Goal: Find specific page/section: Find specific page/section

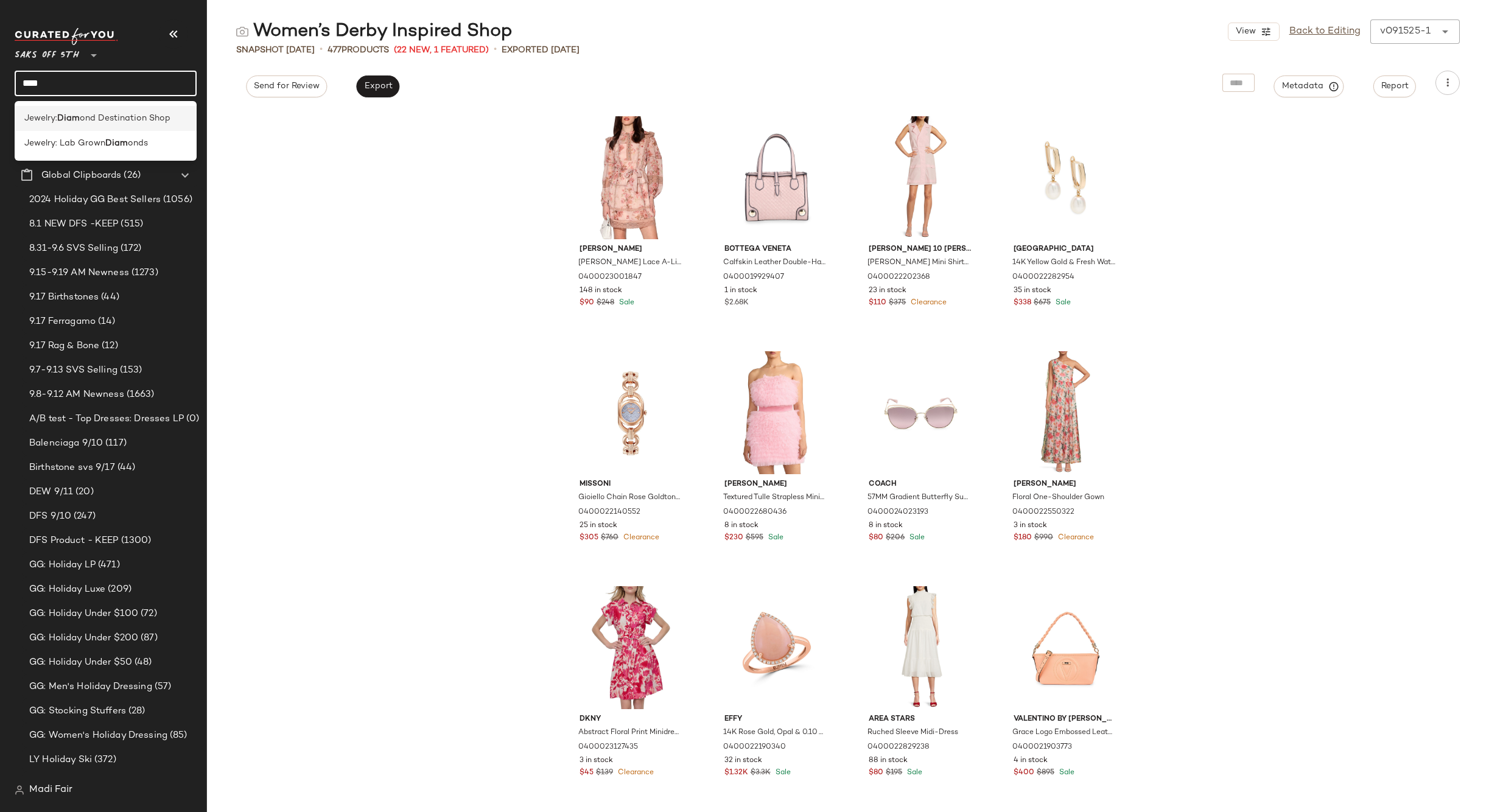
type input "****"
click at [78, 117] on b "Diam" at bounding box center [68, 118] width 22 height 13
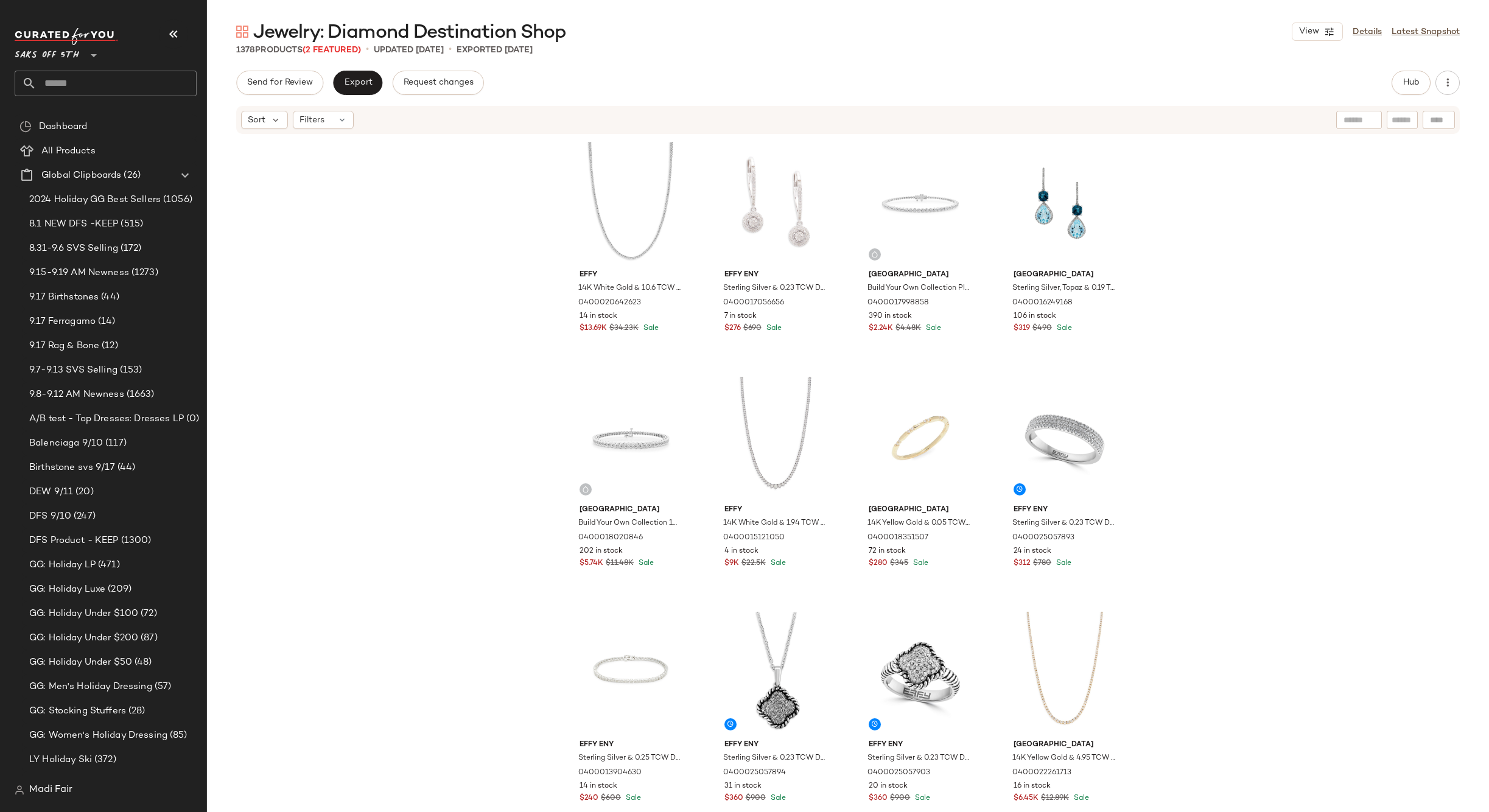
click at [1227, 314] on div "Effy 14K White Gold & 10.6 TCW Lab Grown Diamond Tennis Necklace 0400020642623 …" at bounding box center [847, 471] width 1282 height 673
click at [356, 83] on span "Export" at bounding box center [357, 83] width 29 height 10
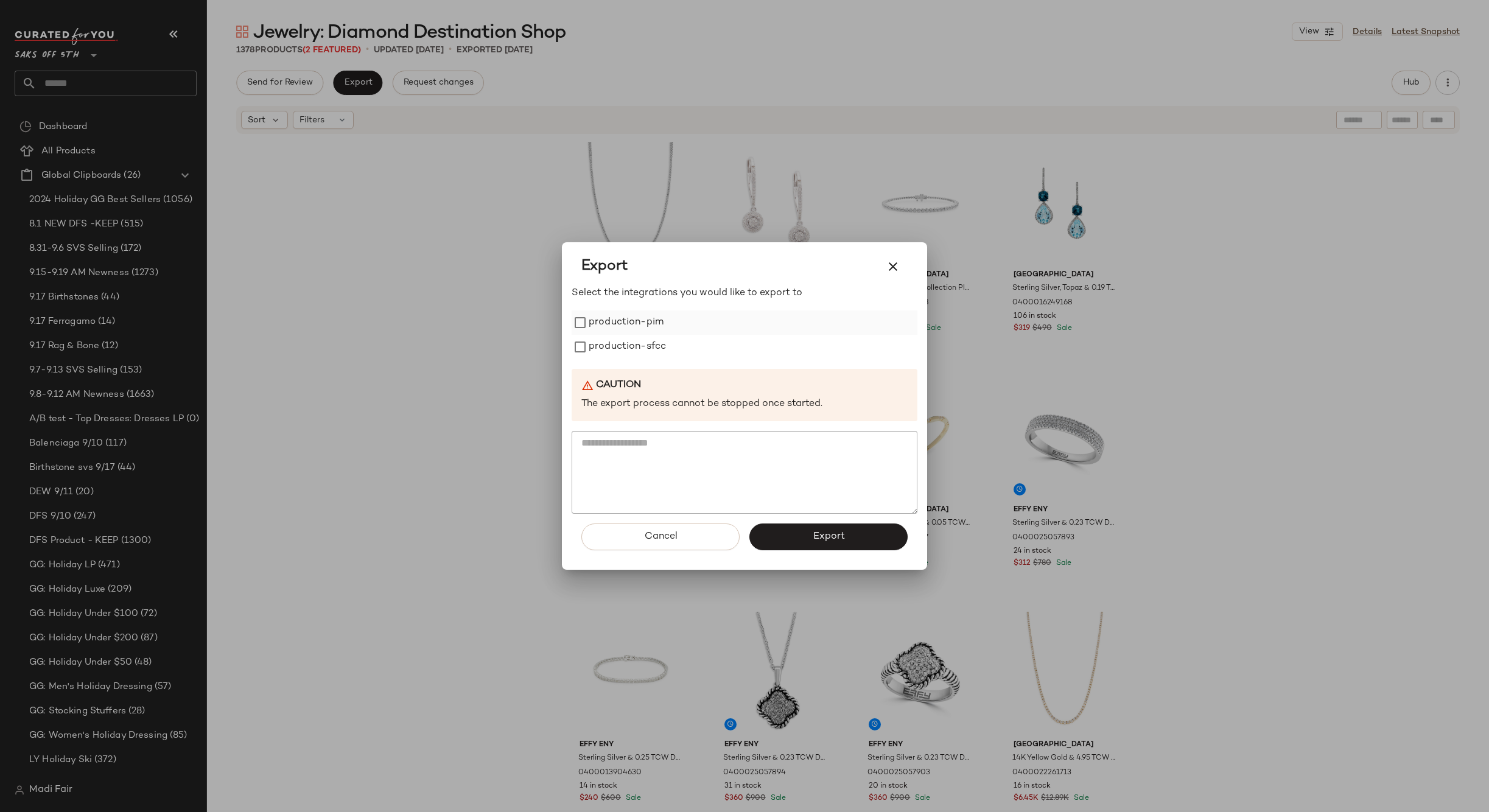
drag, startPoint x: 652, startPoint y: 349, endPoint x: 645, endPoint y: 329, distance: 21.2
click at [652, 349] on label "production-sfcc" at bounding box center [627, 347] width 77 height 25
click at [645, 329] on label "production-pim" at bounding box center [625, 323] width 75 height 25
click at [800, 531] on button "Export" at bounding box center [828, 537] width 158 height 27
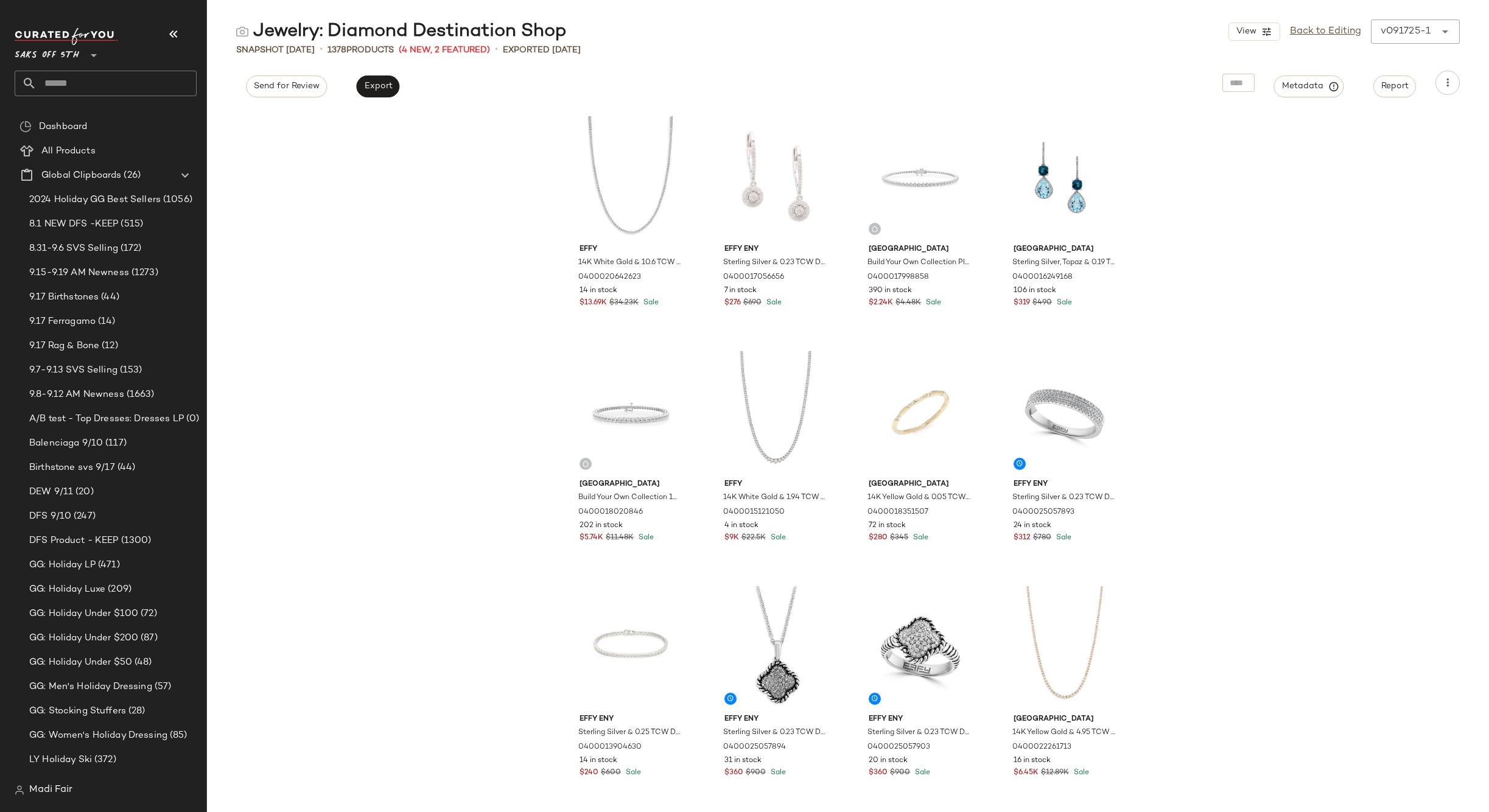
drag, startPoint x: 411, startPoint y: 187, endPoint x: 407, endPoint y: 175, distance: 12.6
click at [411, 187] on div "Effy 14K White Gold & 10.6 TCW Lab Grown Diamond Tennis Necklace 0400020642623 …" at bounding box center [847, 460] width 1282 height 702
click at [71, 89] on input "text" at bounding box center [116, 83] width 160 height 25
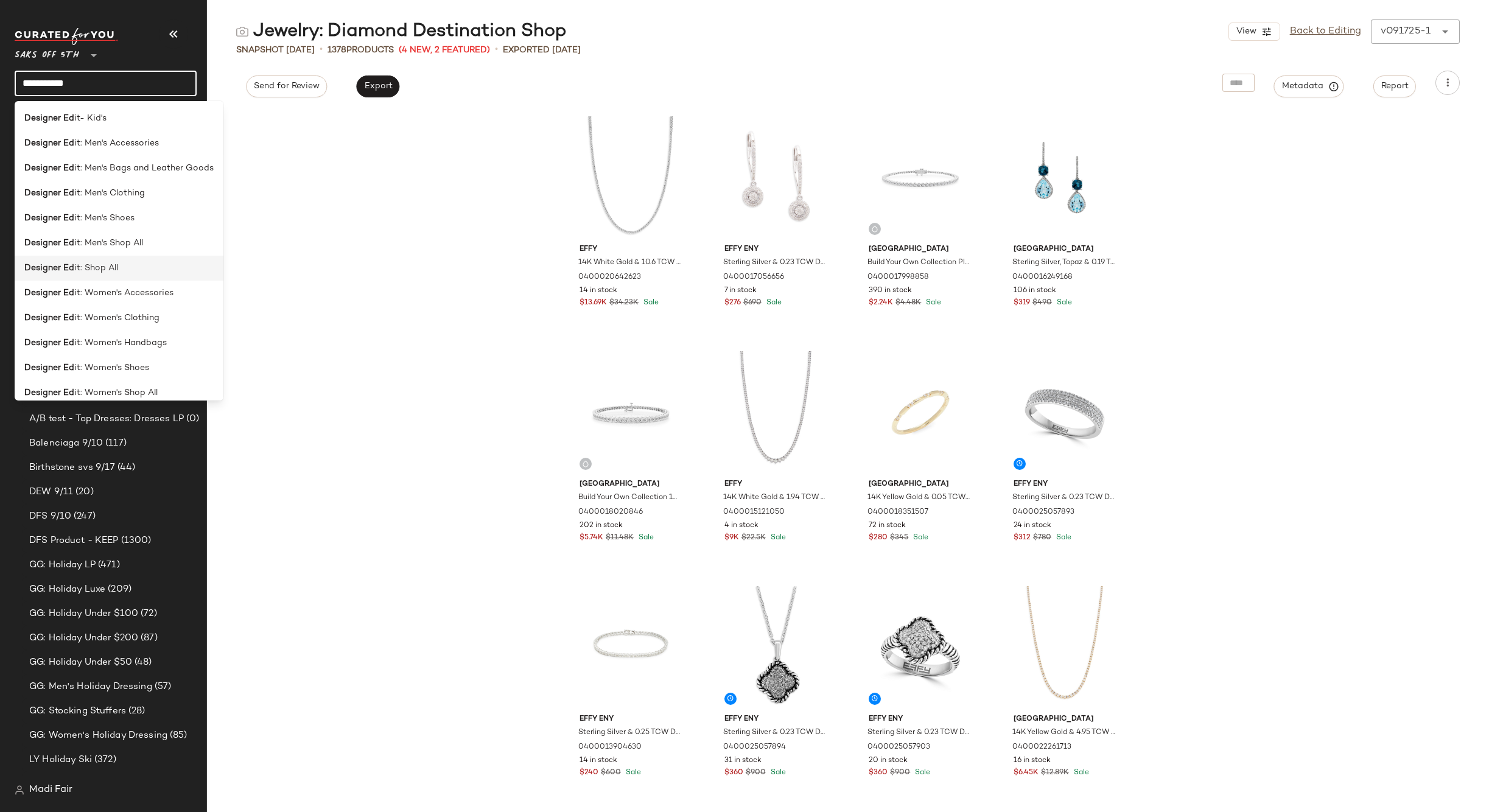
type input "**********"
click at [132, 259] on div "Designer Ed it: Shop All" at bounding box center [119, 268] width 209 height 25
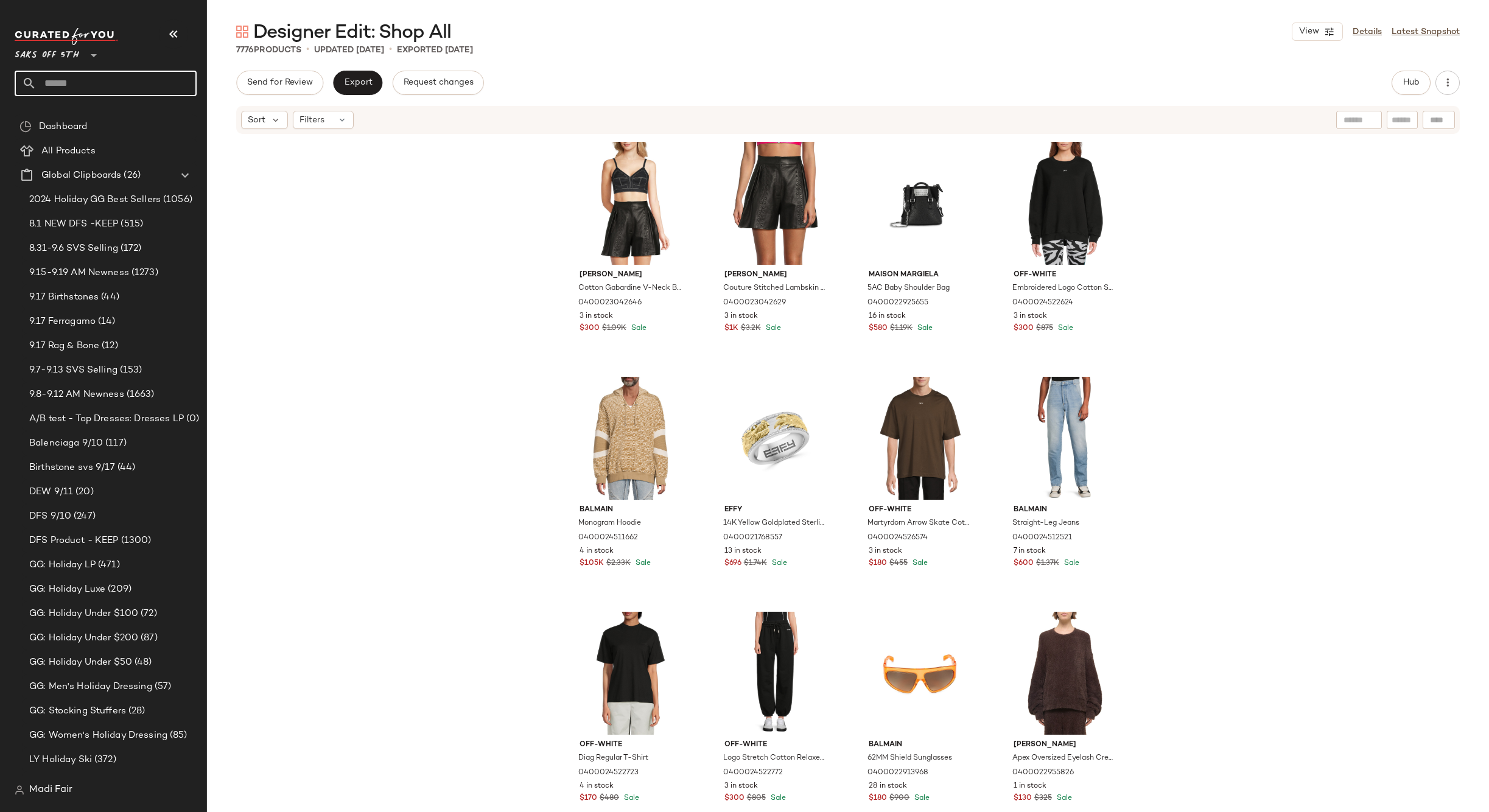
click at [98, 89] on input "text" at bounding box center [116, 83] width 160 height 25
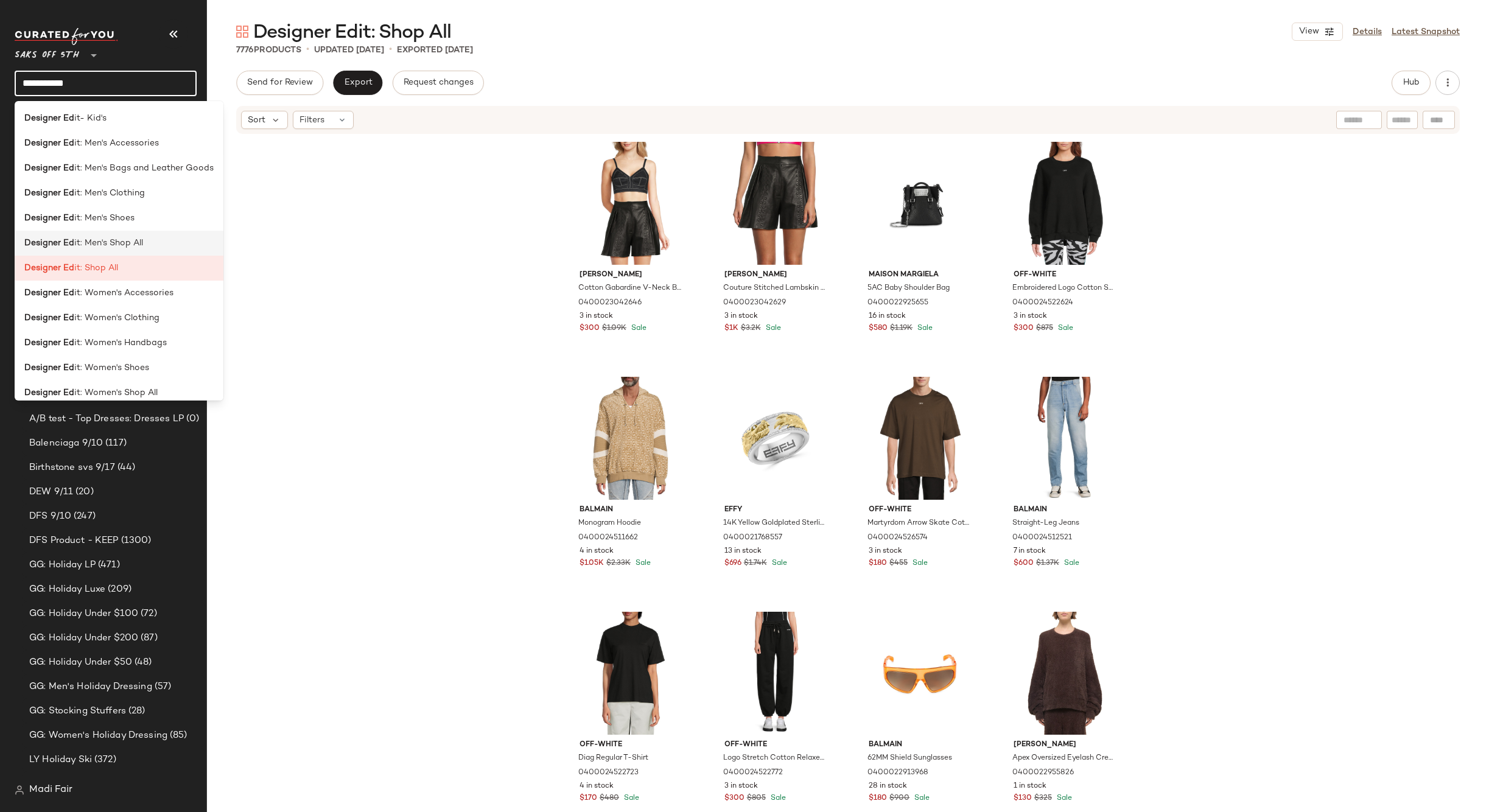
type input "**********"
click at [136, 241] on span "it: Men's Shop All" at bounding box center [108, 243] width 69 height 13
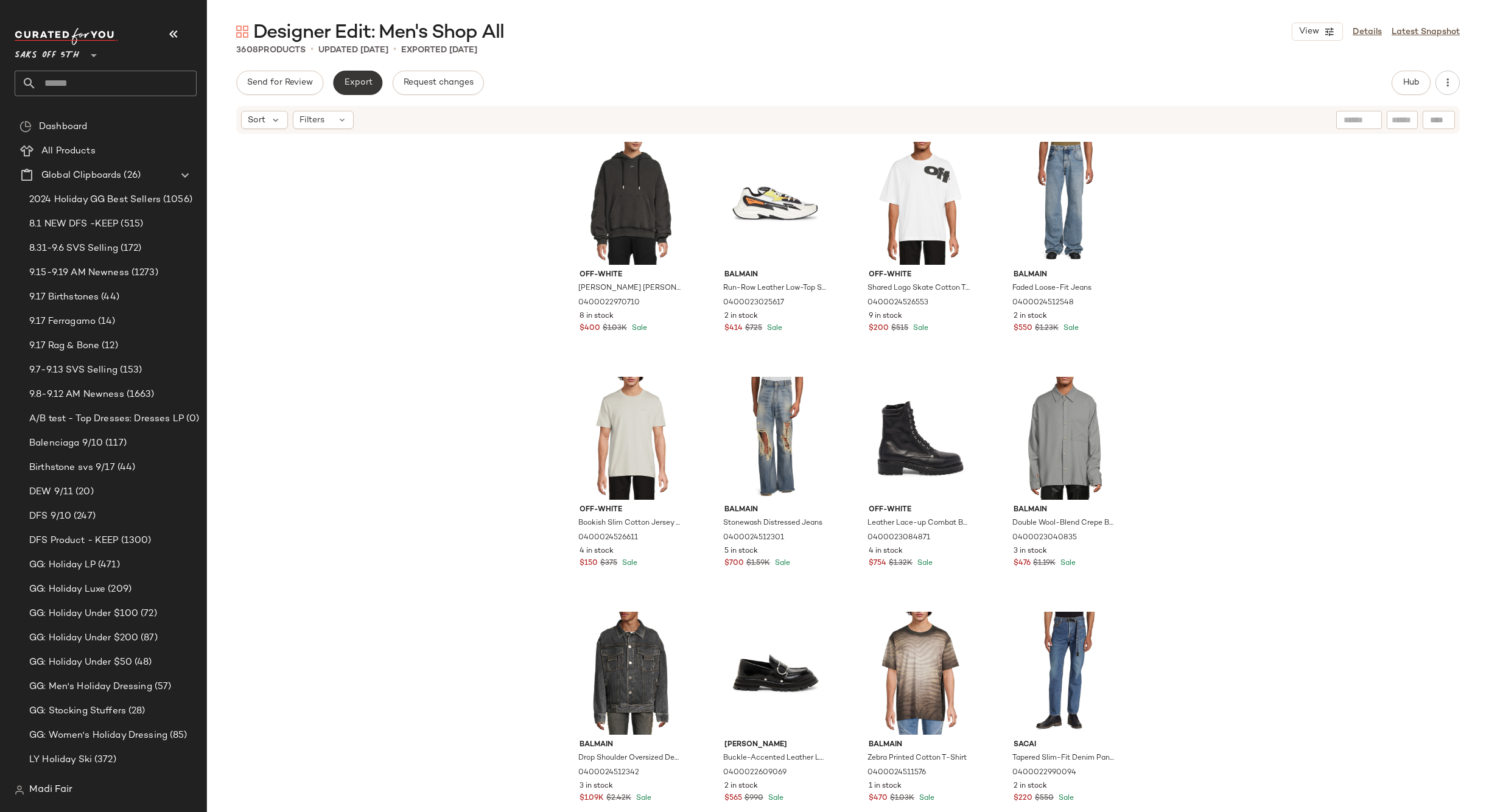
click at [354, 82] on span "Export" at bounding box center [357, 83] width 29 height 10
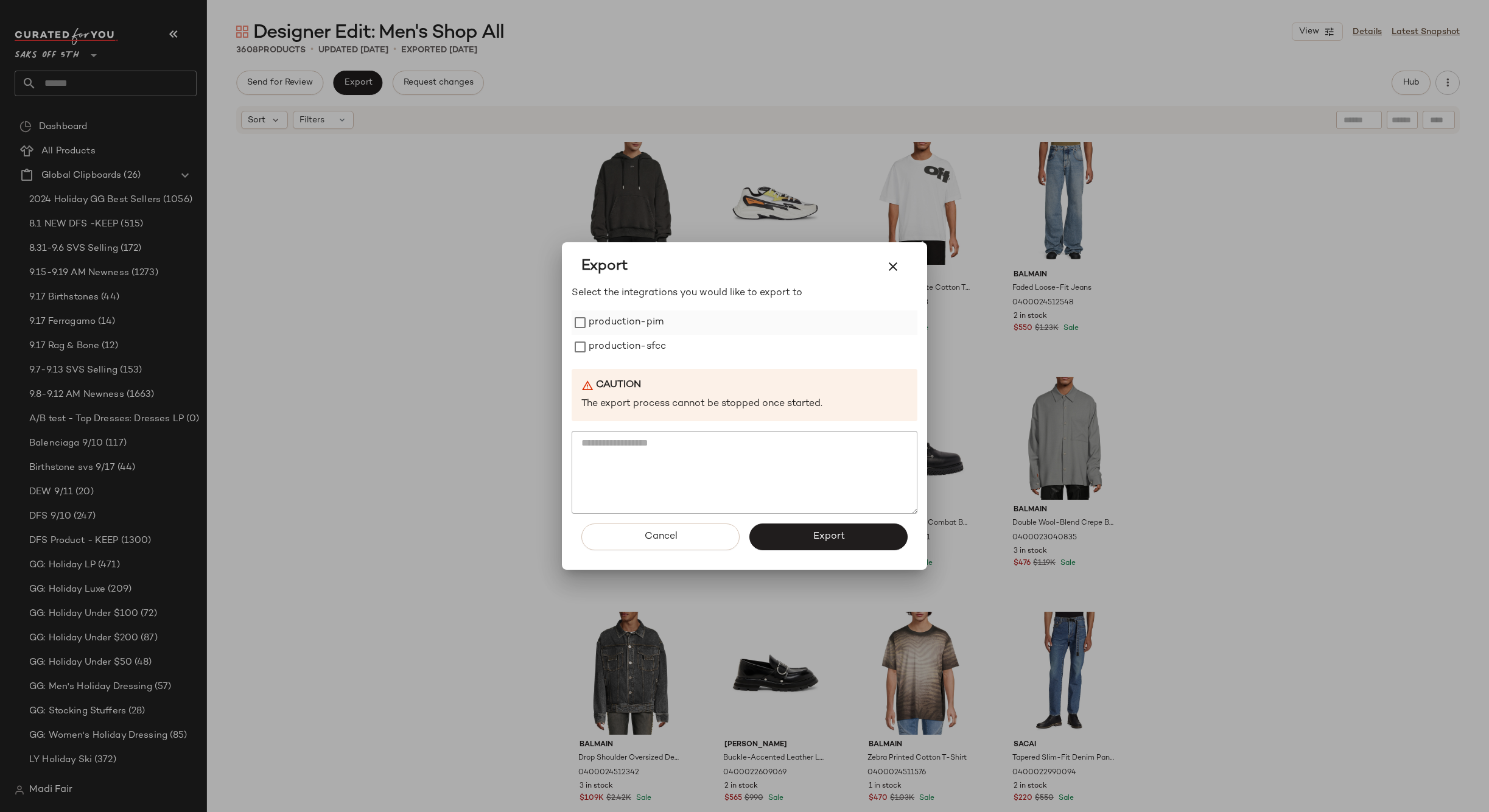
click at [608, 318] on label "production-pim" at bounding box center [625, 323] width 75 height 25
click at [611, 339] on label "production-sfcc" at bounding box center [627, 347] width 77 height 25
click at [800, 534] on button "Export" at bounding box center [828, 537] width 158 height 27
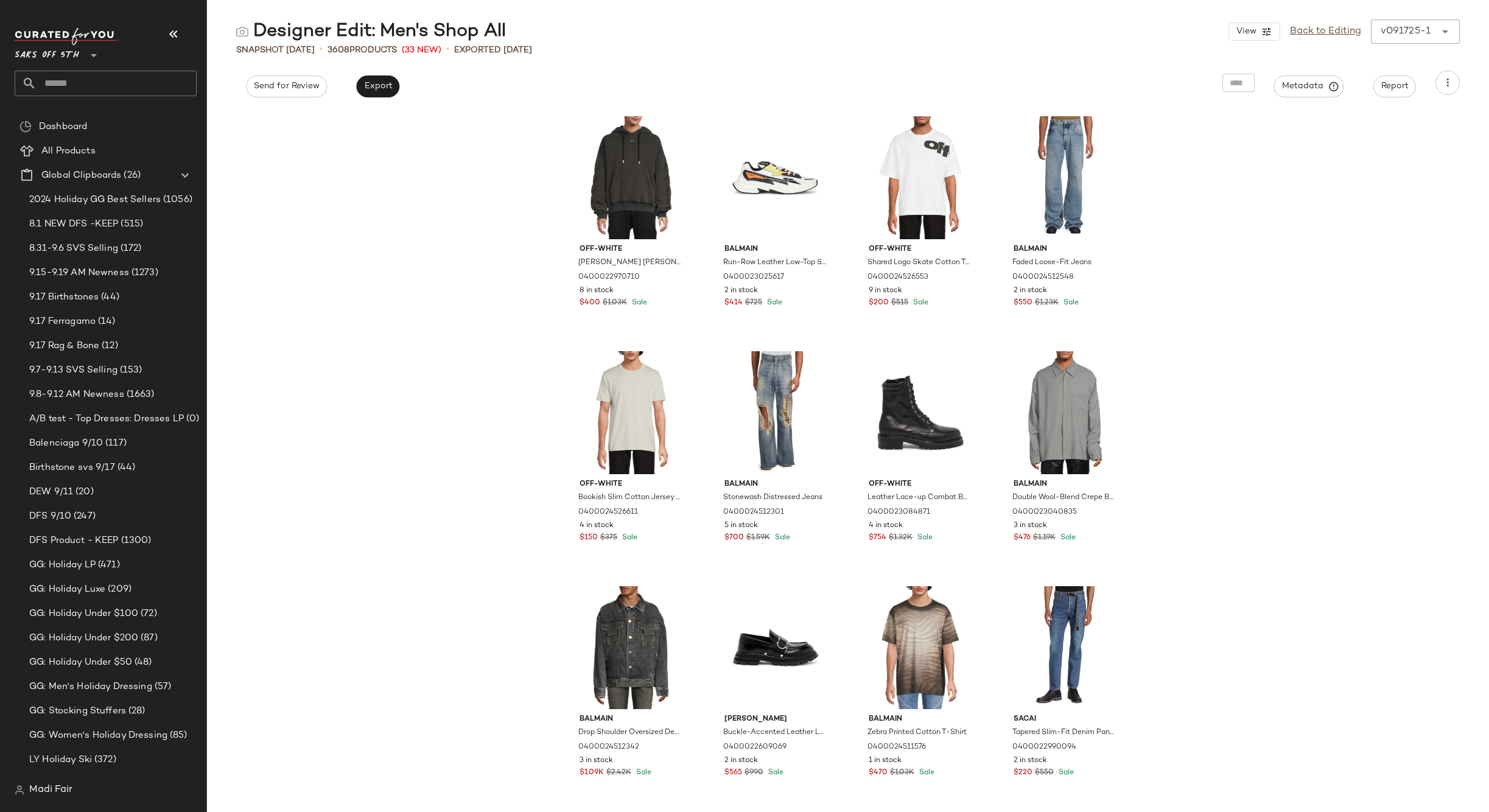
click at [79, 54] on div "Saks OFF 5TH **" at bounding box center [49, 48] width 69 height 30
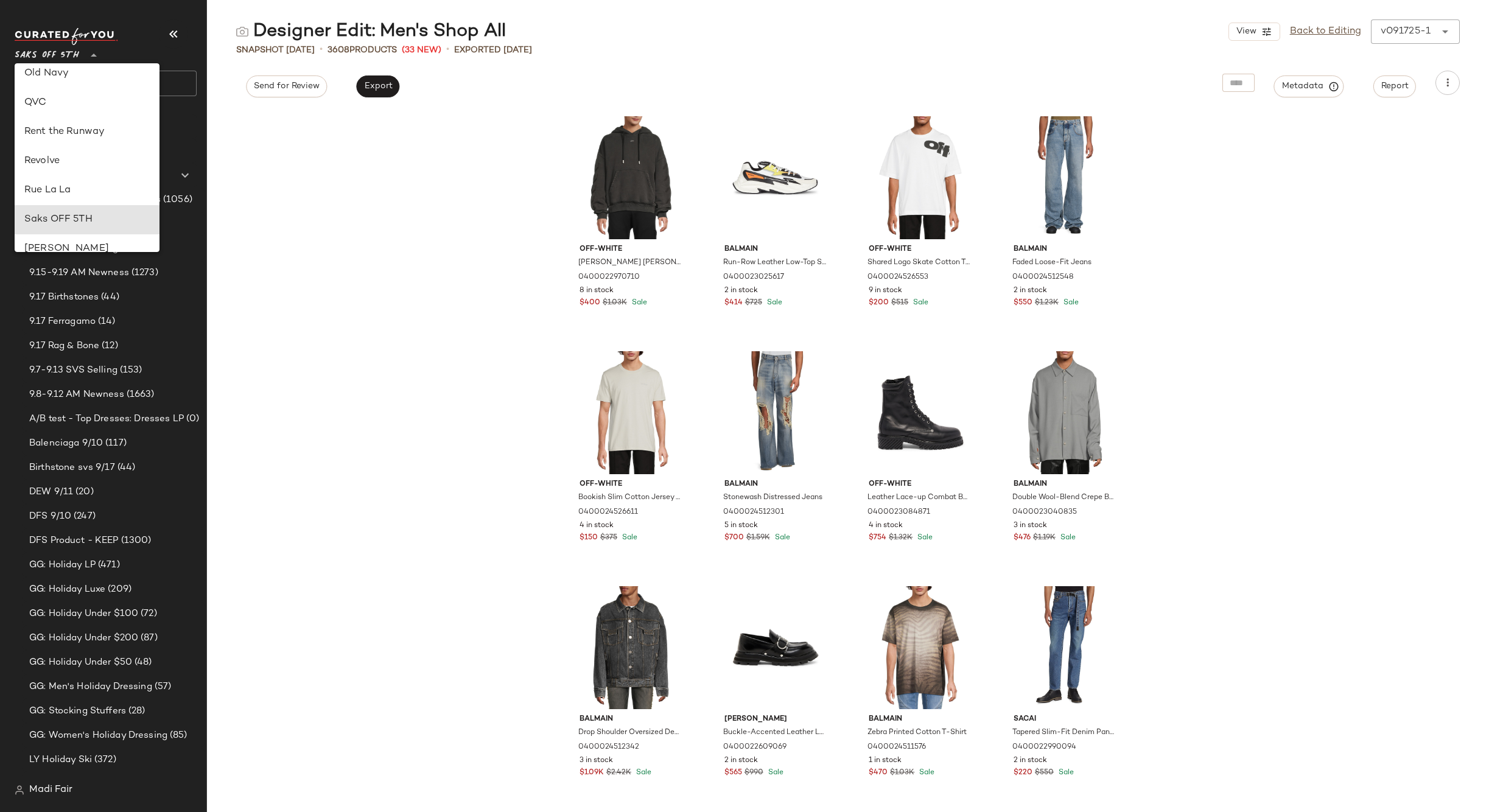
scroll to position [460, 0]
click at [99, 182] on div "Rent the Runway" at bounding box center [87, 177] width 126 height 15
type input "**"
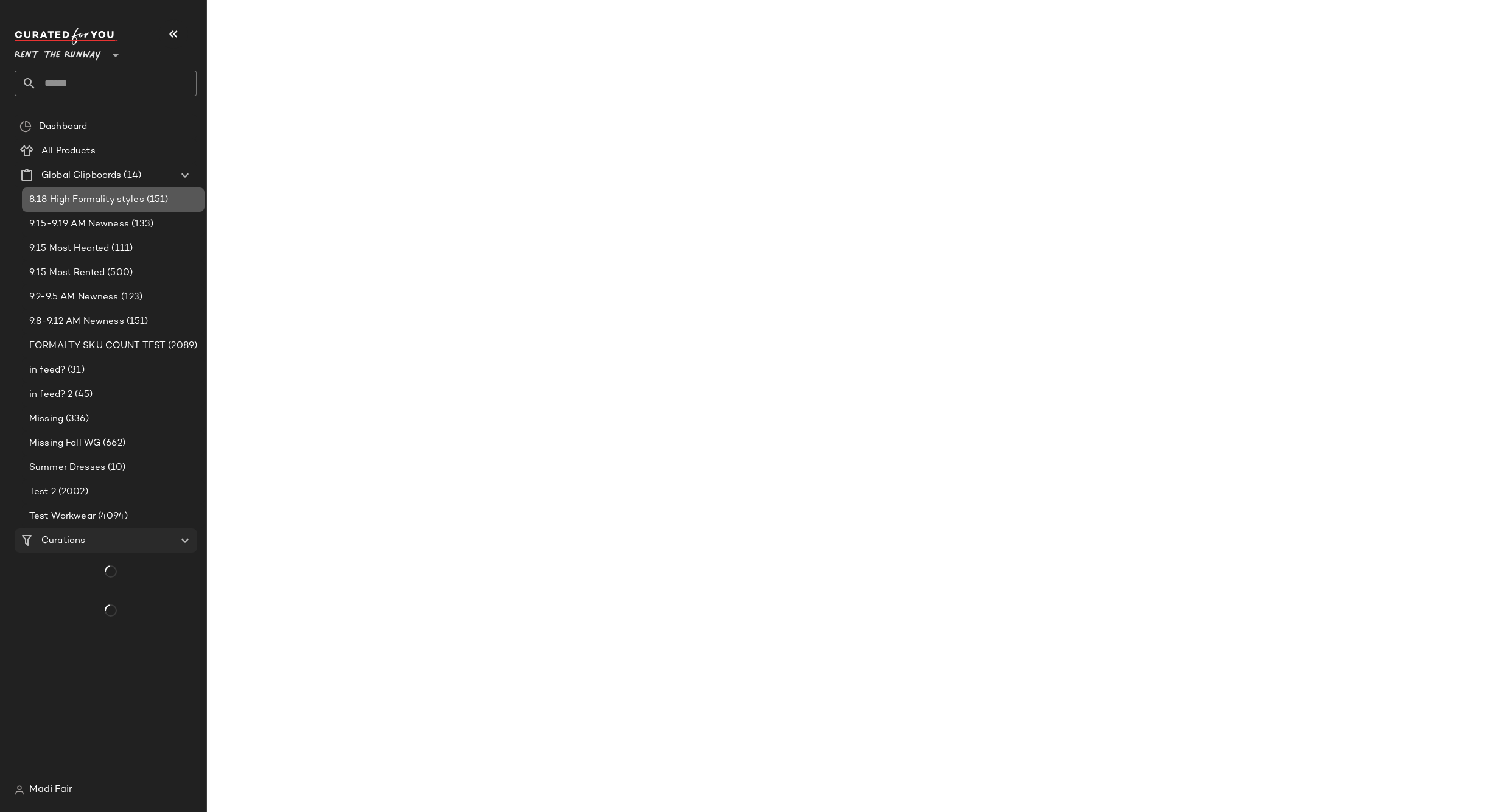
click at [101, 205] on span "8.18 High Formality styles" at bounding box center [86, 200] width 115 height 14
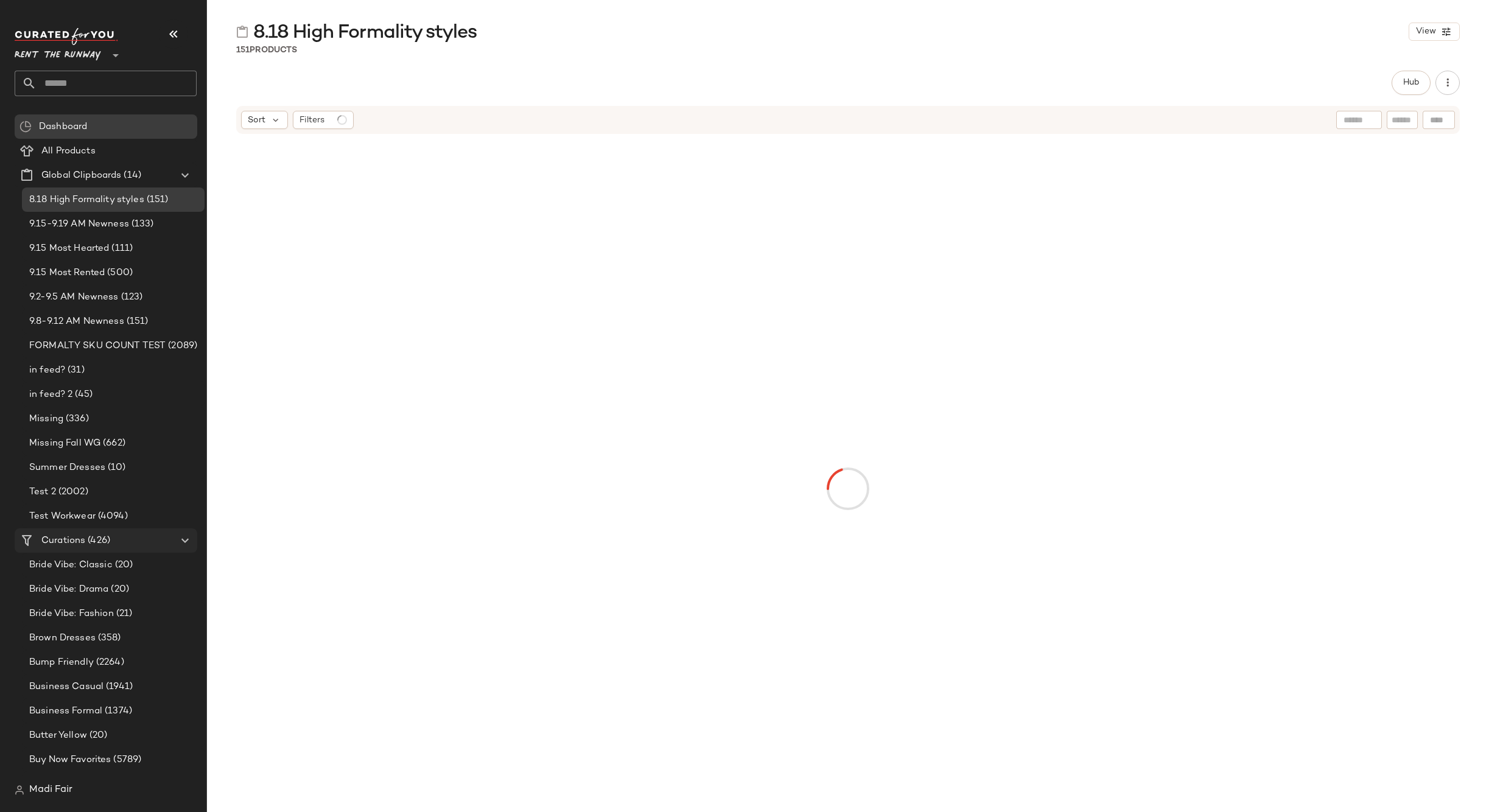
click at [120, 540] on div "Curations (426)" at bounding box center [106, 541] width 137 height 14
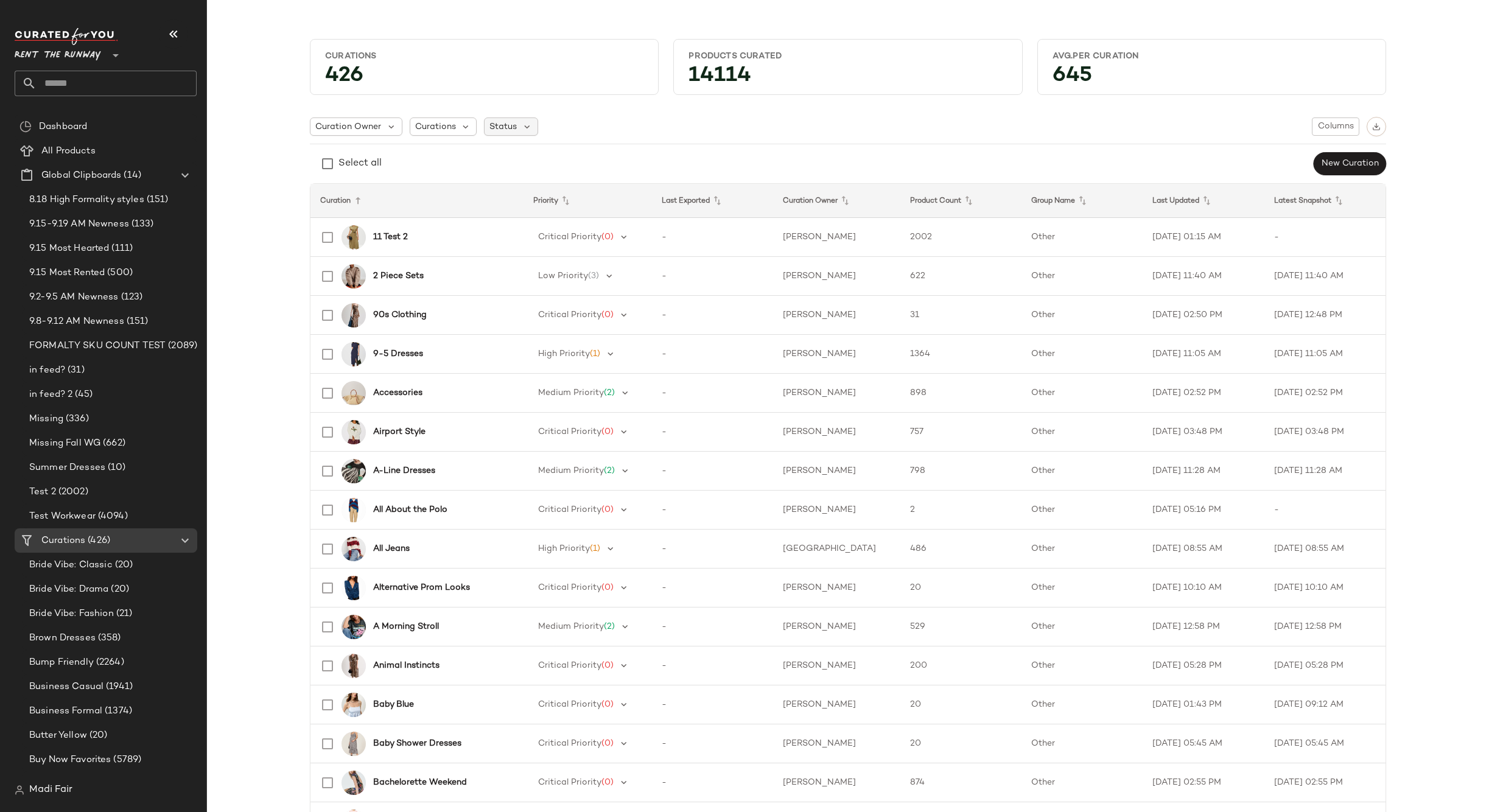
click at [502, 123] on span "Status" at bounding box center [504, 126] width 28 height 13
click at [522, 157] on span "Archived" at bounding box center [528, 158] width 36 height 25
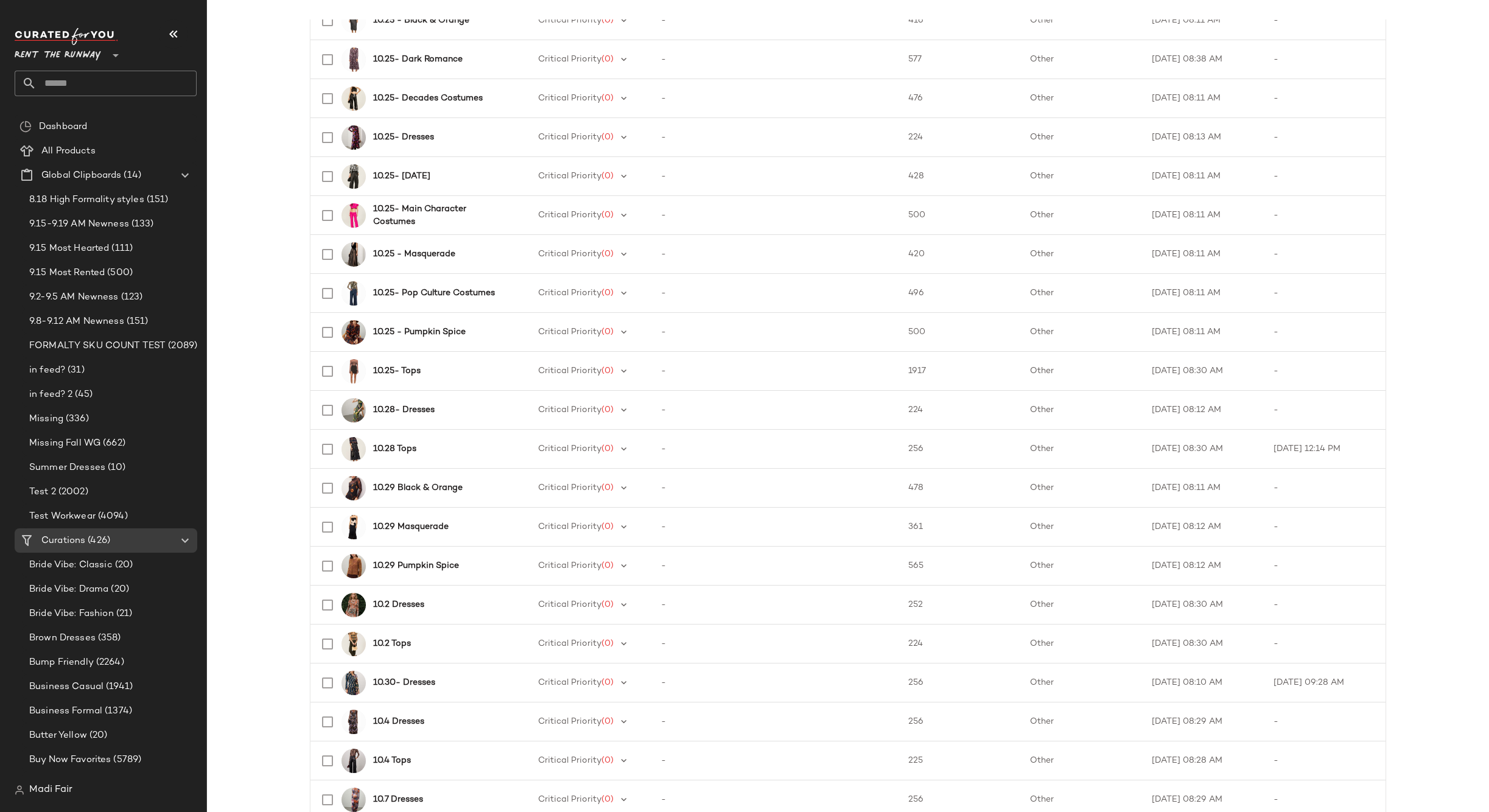
scroll to position [1425, 0]
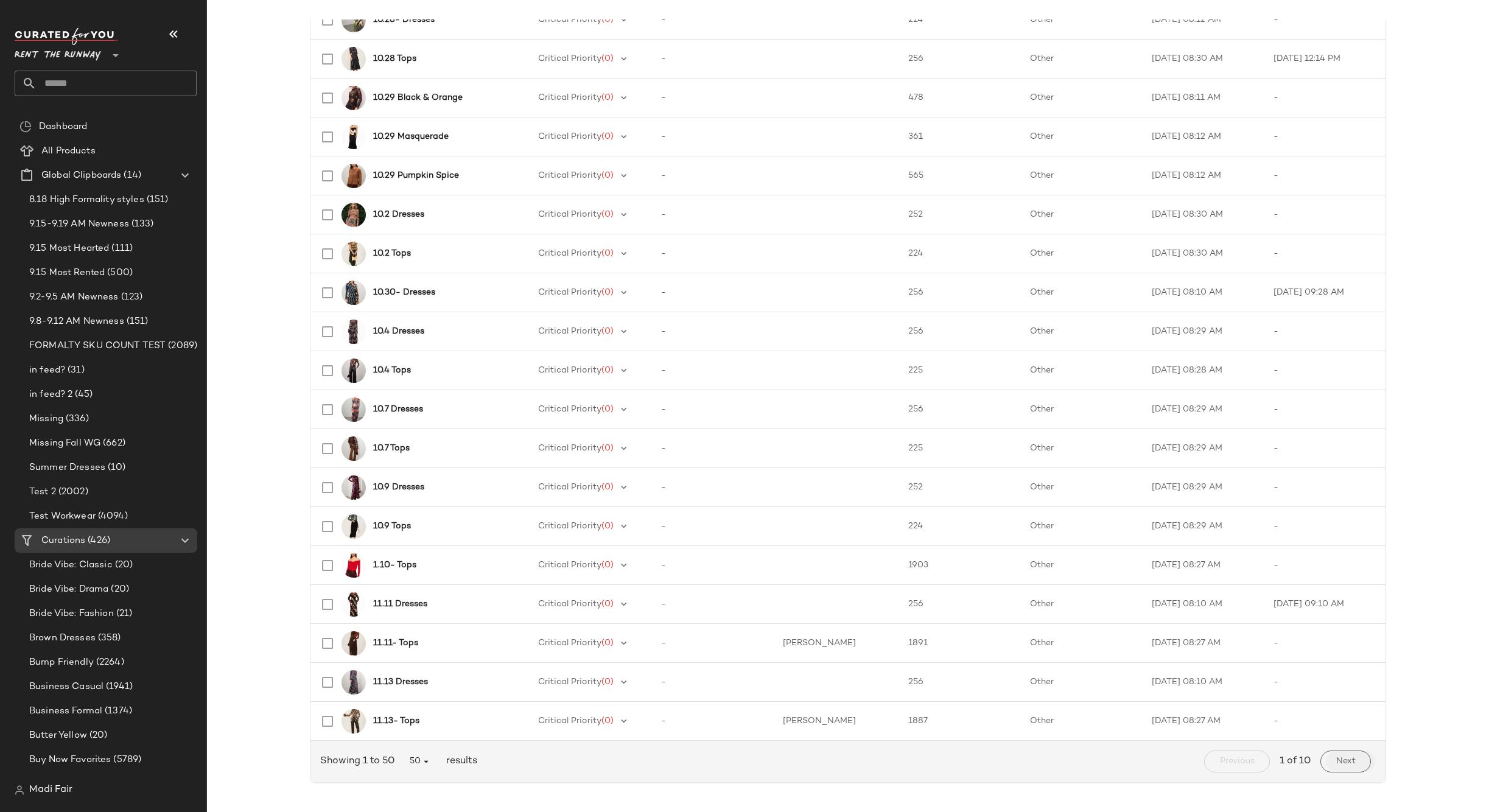
click at [1336, 761] on span "Next" at bounding box center [1346, 761] width 20 height 10
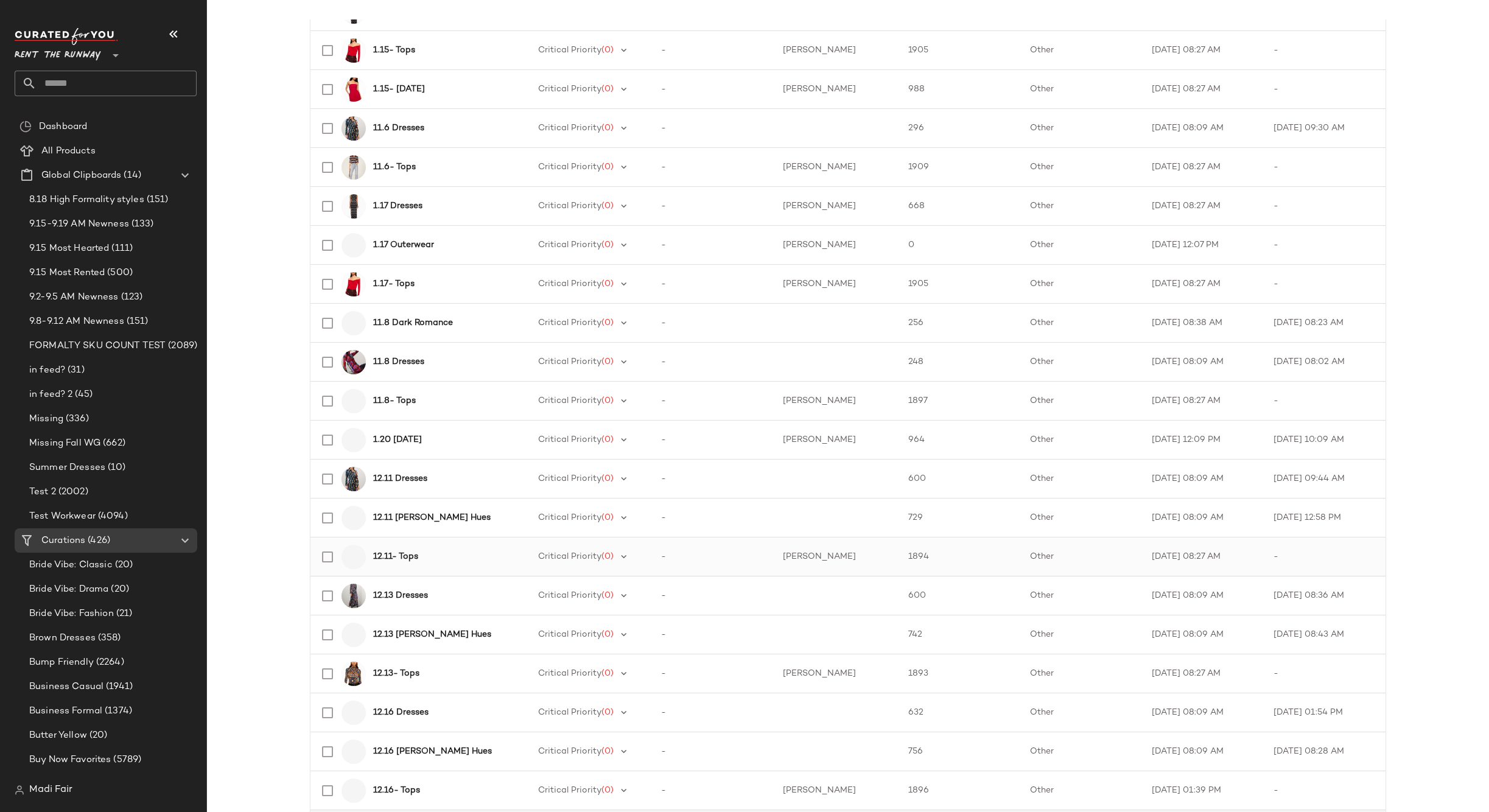
scroll to position [1425, 0]
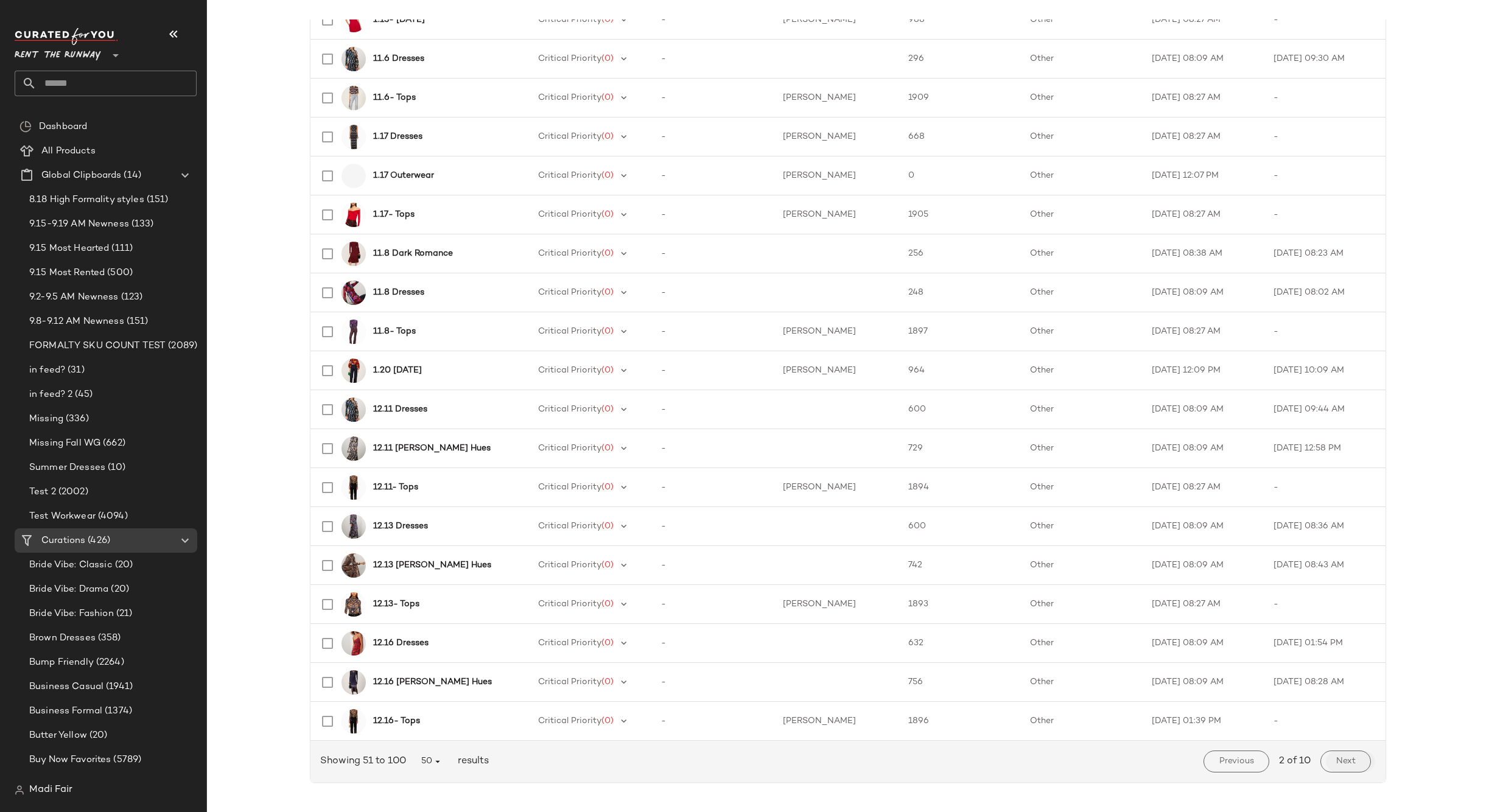
click at [1340, 764] on span "Next" at bounding box center [1346, 761] width 20 height 10
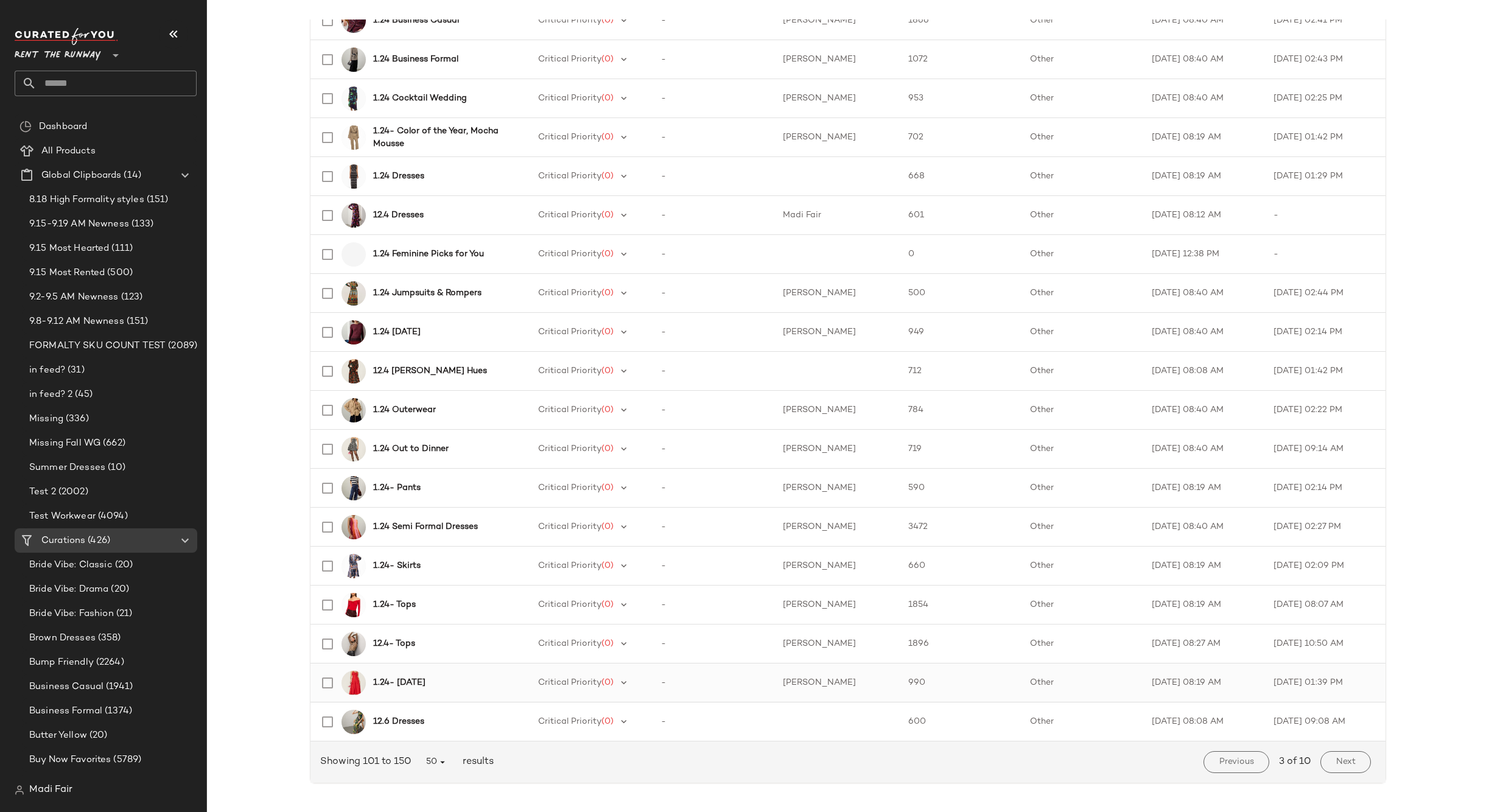
scroll to position [1425, 0]
click at [1337, 763] on span "Next" at bounding box center [1346, 761] width 20 height 10
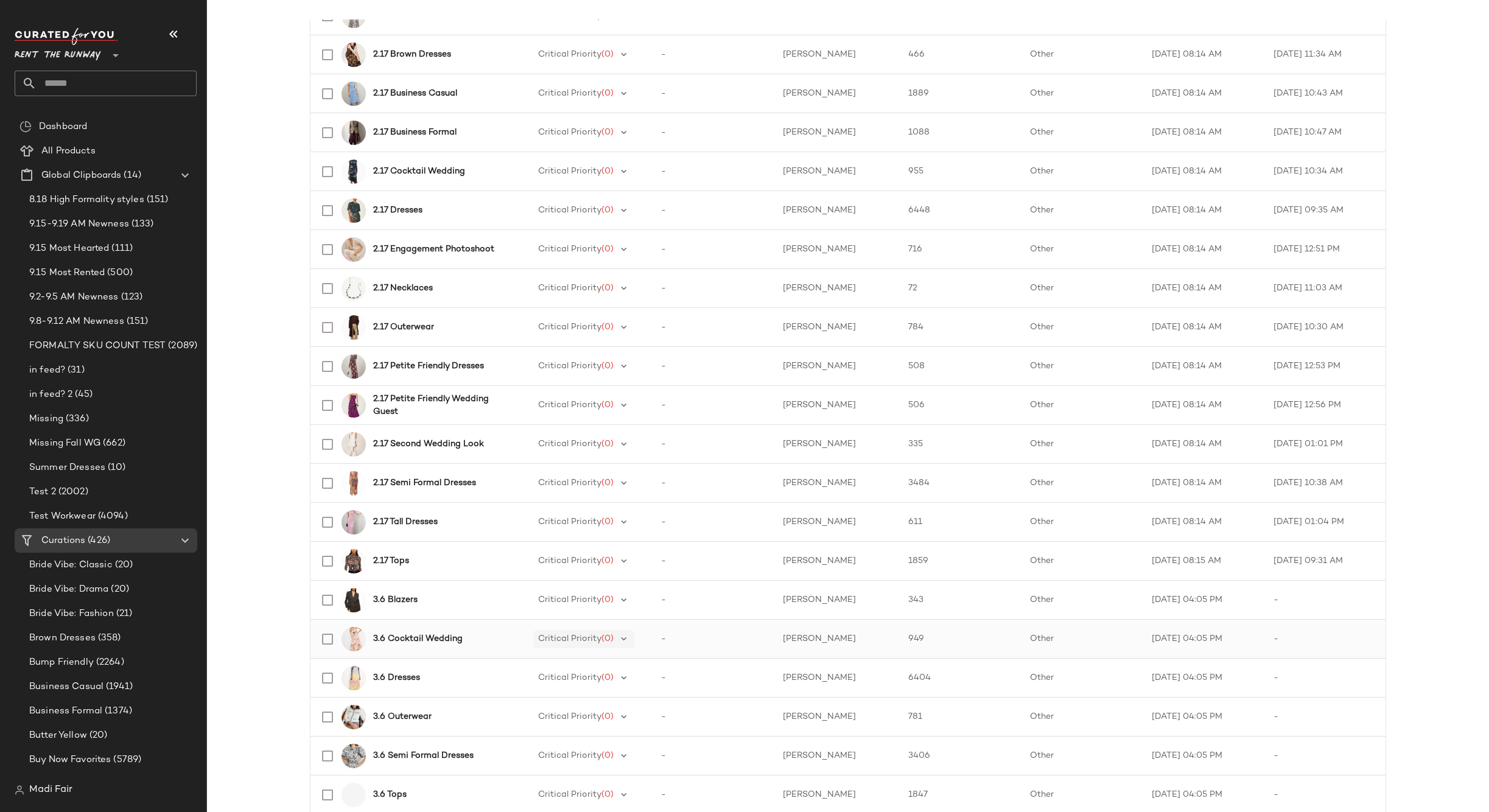
scroll to position [1425, 0]
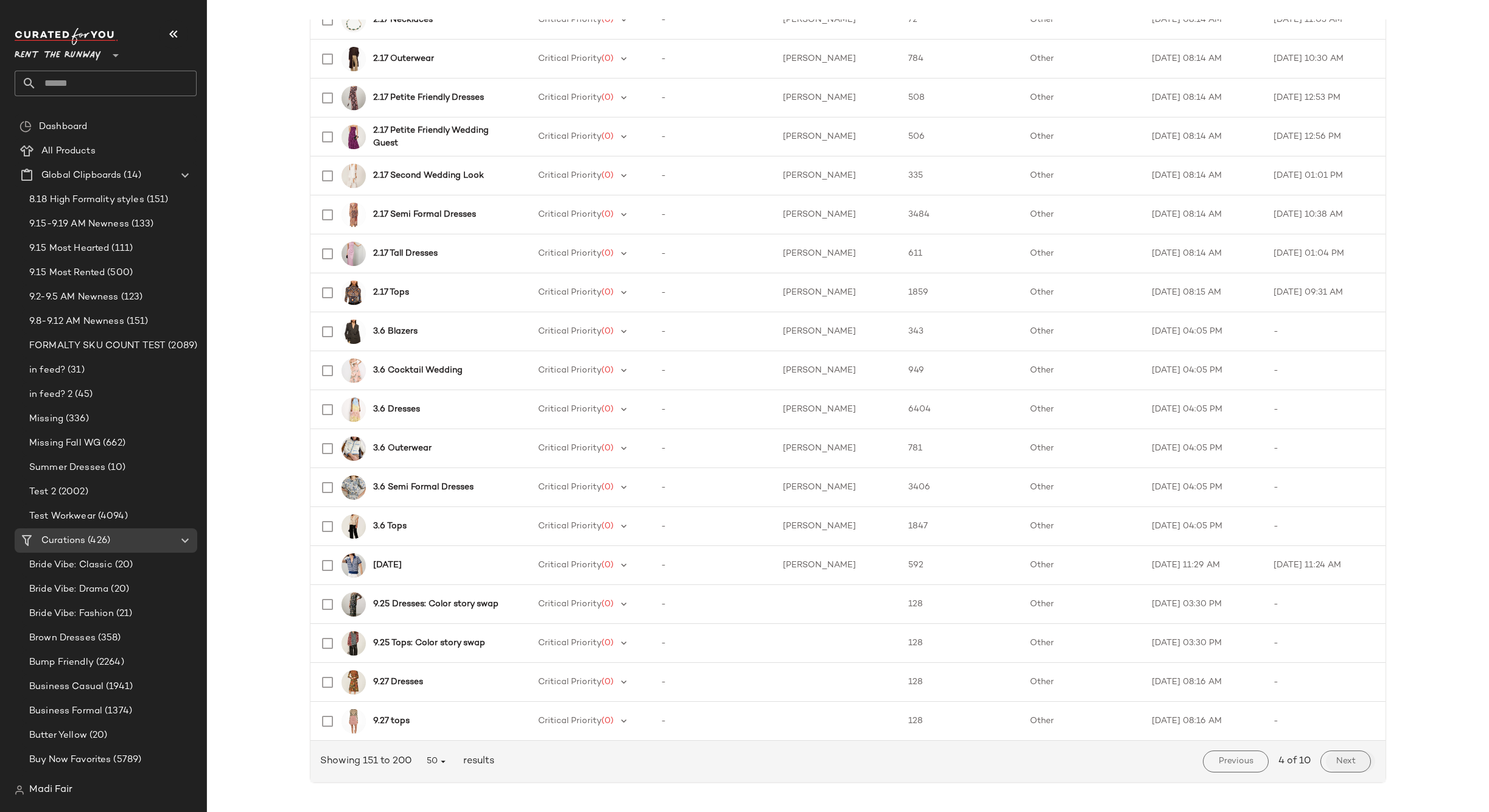
click at [1336, 753] on button "Next" at bounding box center [1346, 761] width 51 height 22
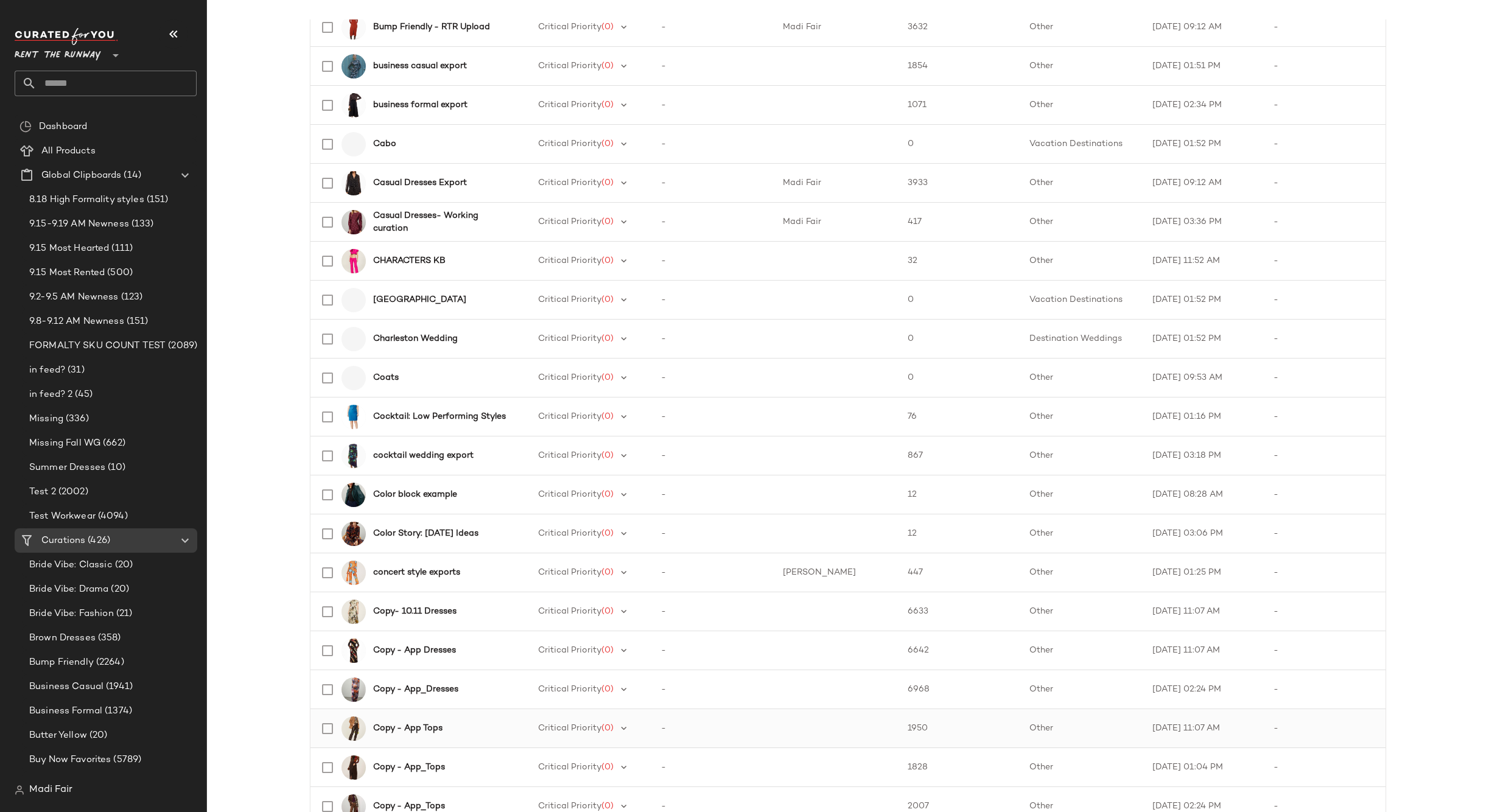
scroll to position [1425, 0]
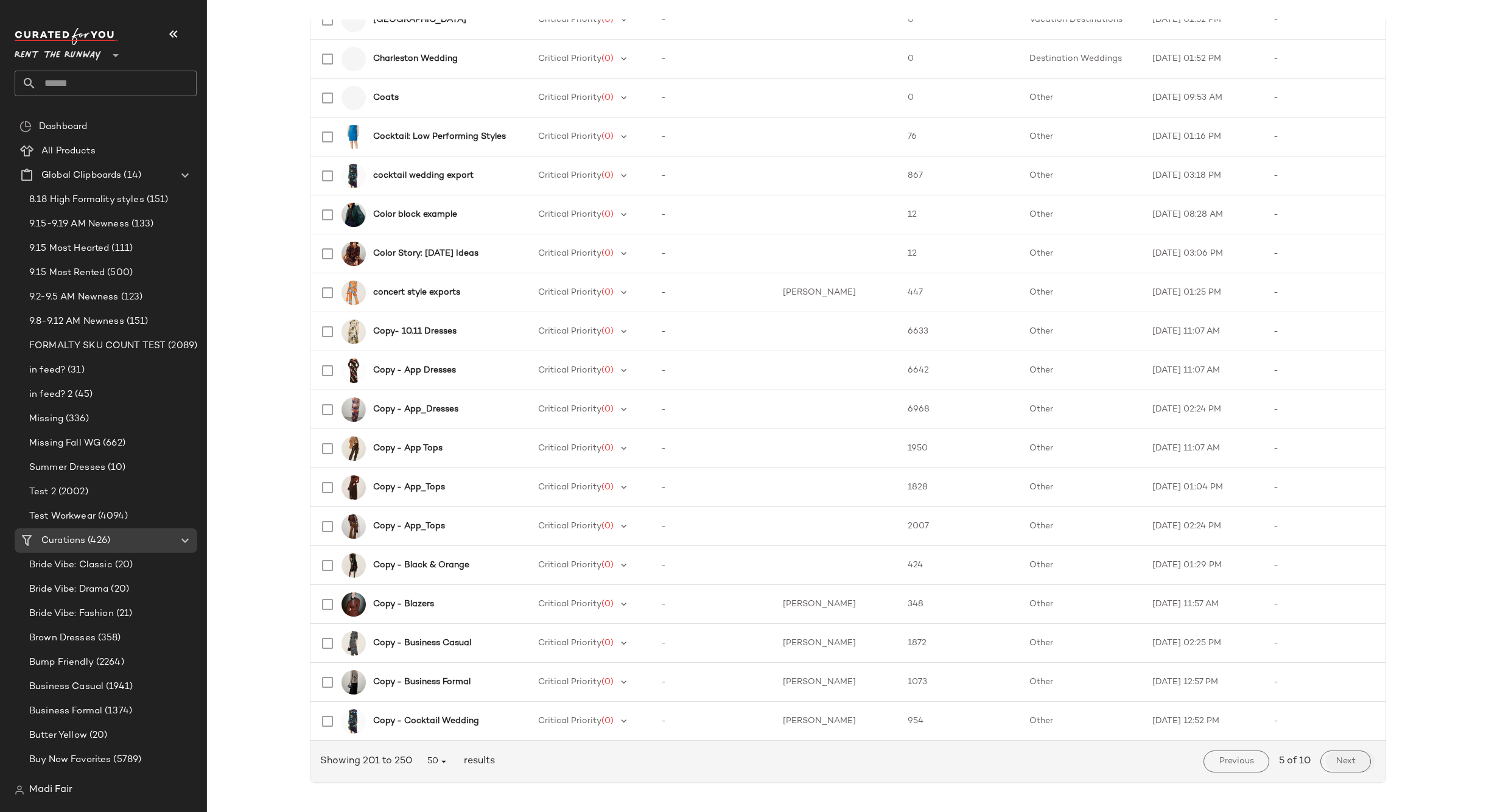
click at [1356, 756] on button "Next" at bounding box center [1346, 761] width 51 height 22
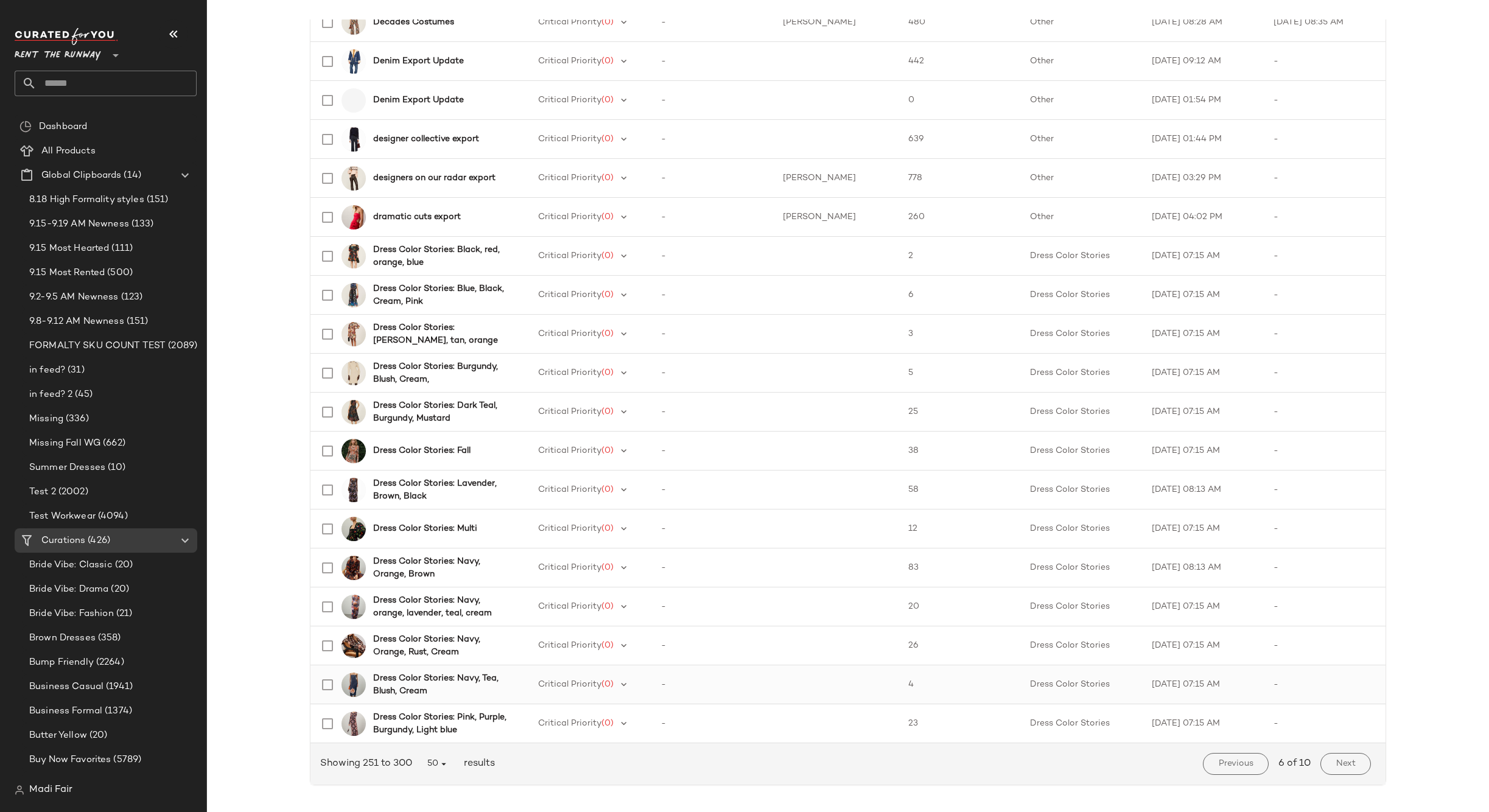
scroll to position [1425, 0]
click at [1343, 762] on span "Next" at bounding box center [1346, 761] width 20 height 10
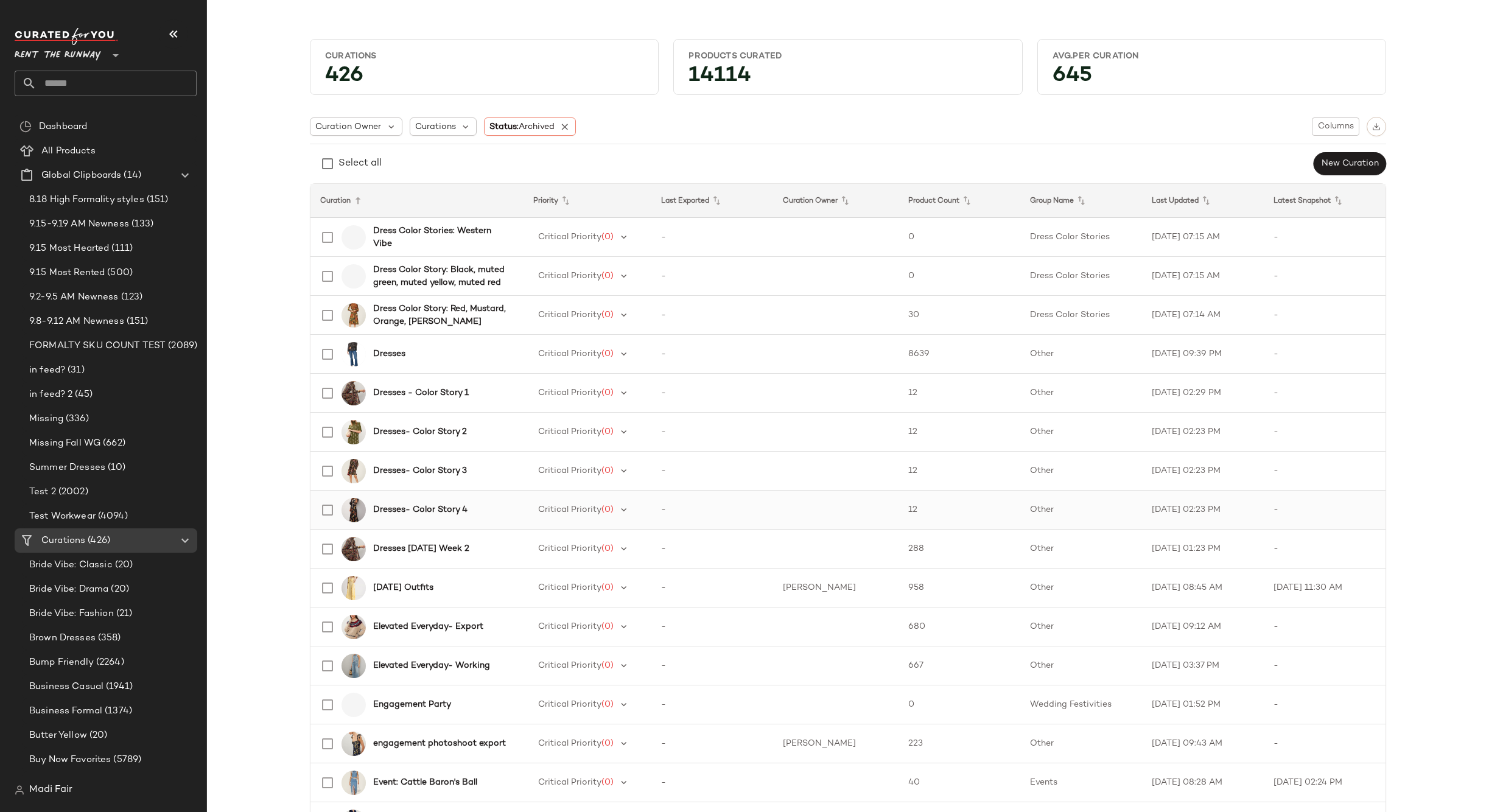
scroll to position [426, 0]
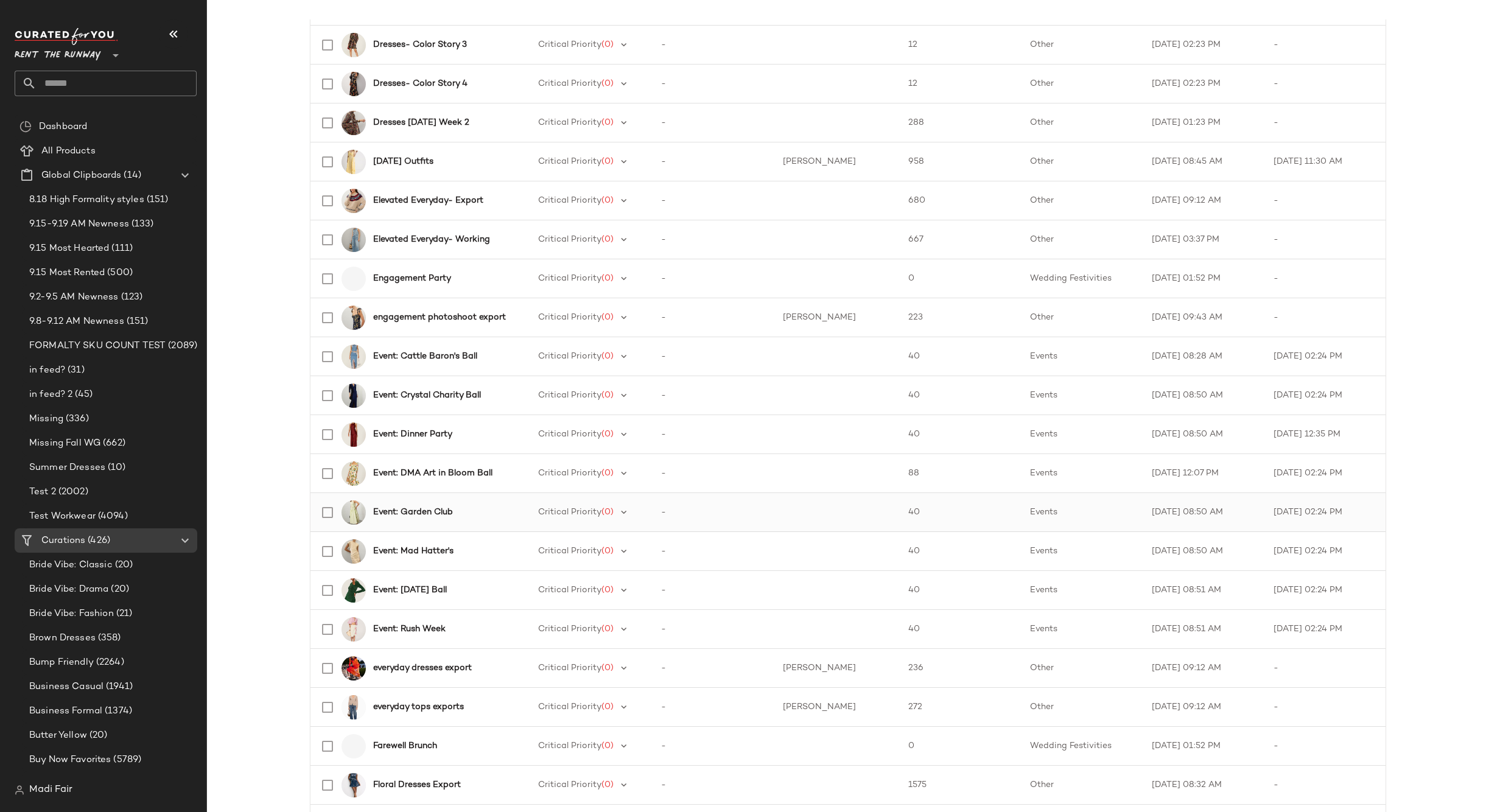
scroll to position [730, 0]
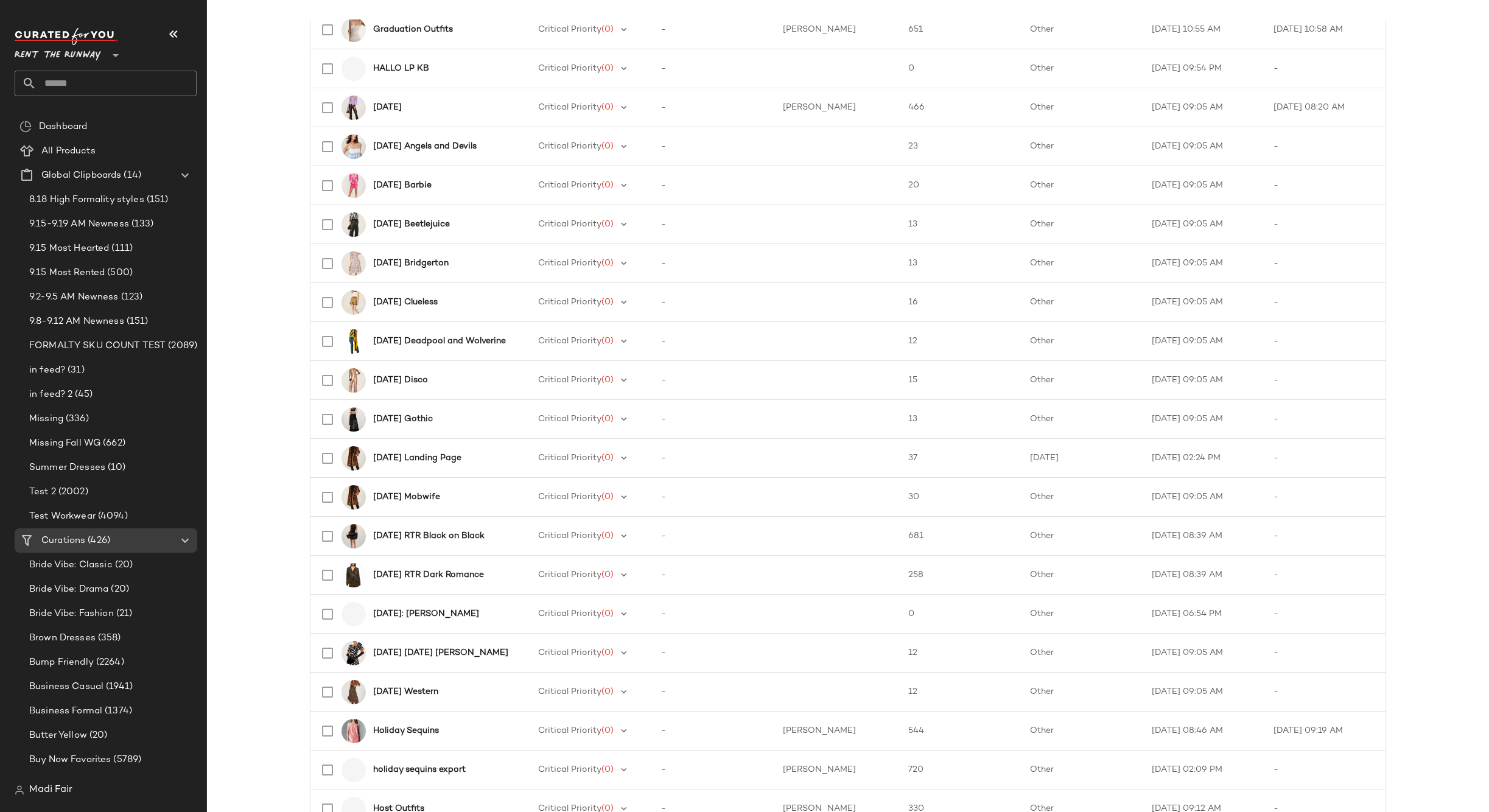
scroll to position [1425, 0]
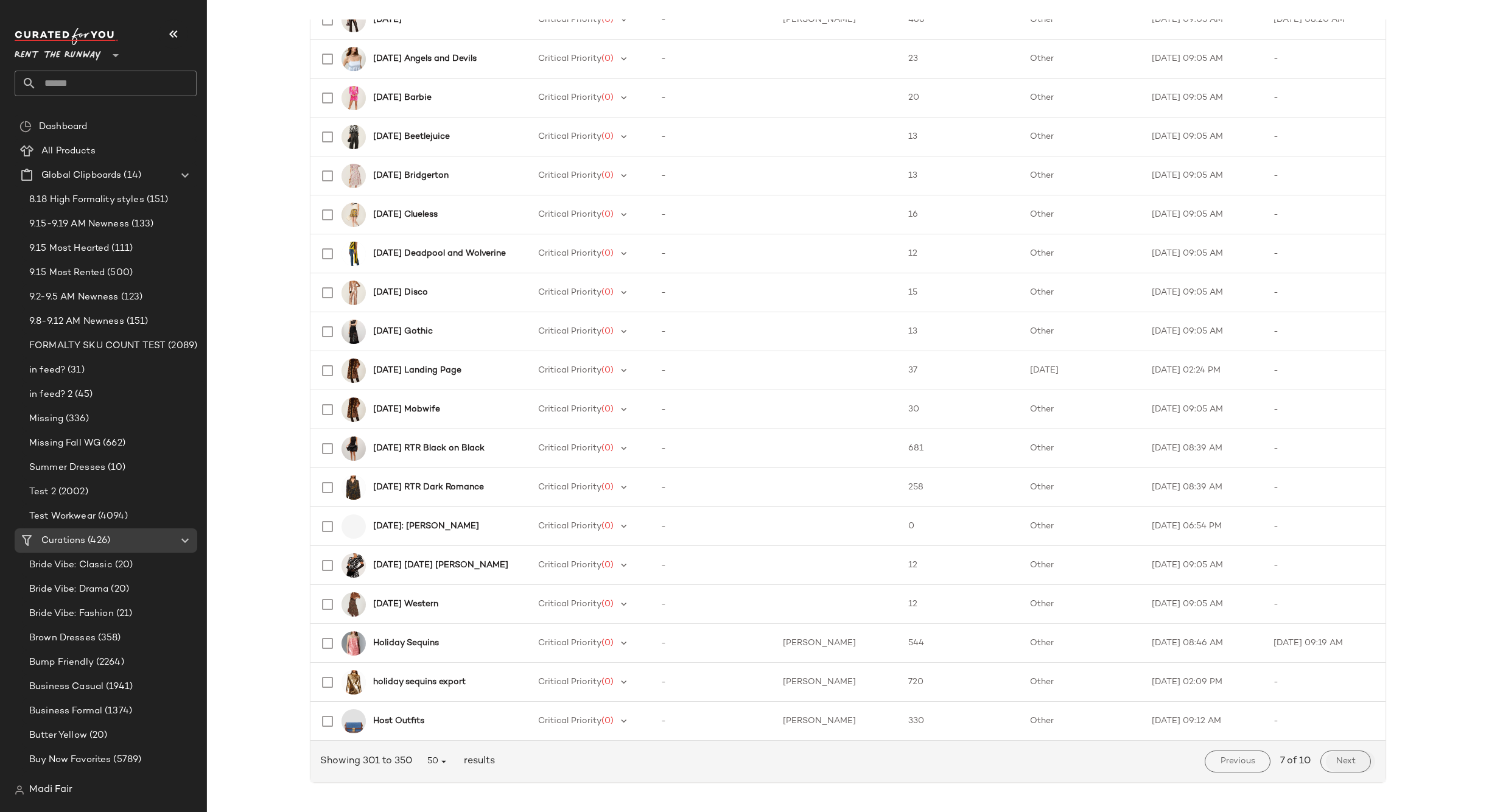
click at [1336, 765] on span "Next" at bounding box center [1346, 761] width 20 height 10
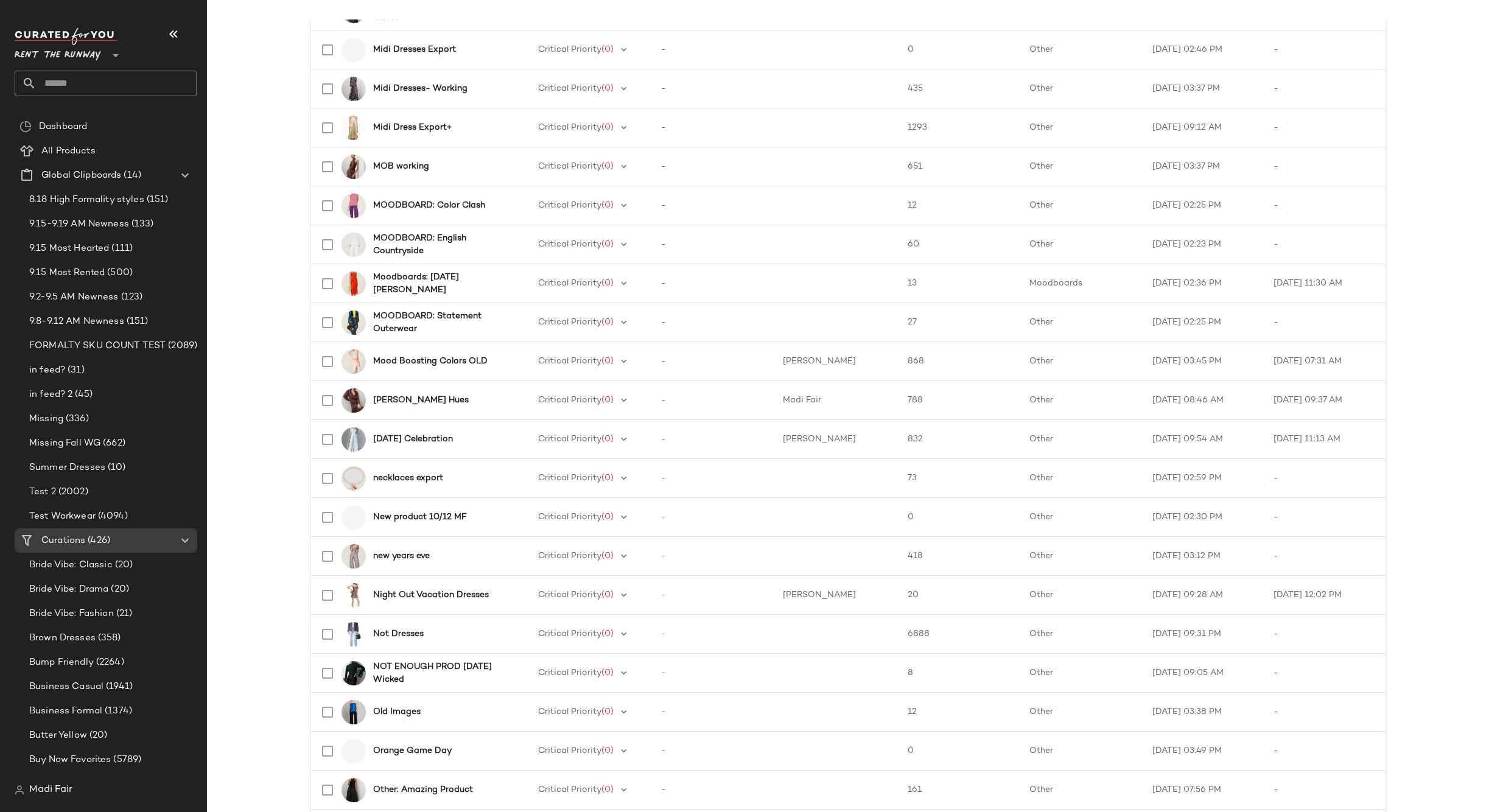
scroll to position [1425, 0]
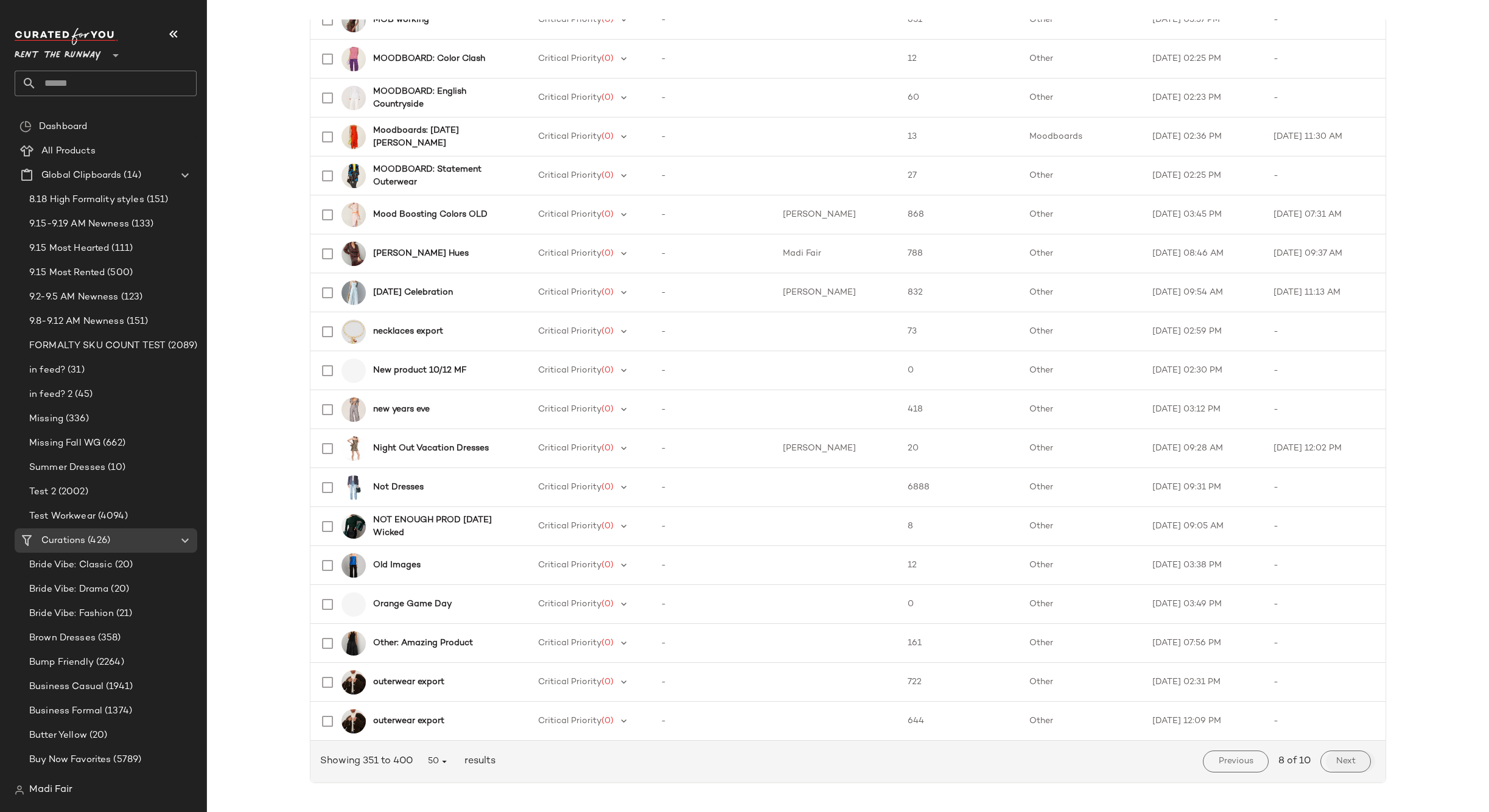
click at [1353, 762] on button "Next" at bounding box center [1346, 761] width 51 height 22
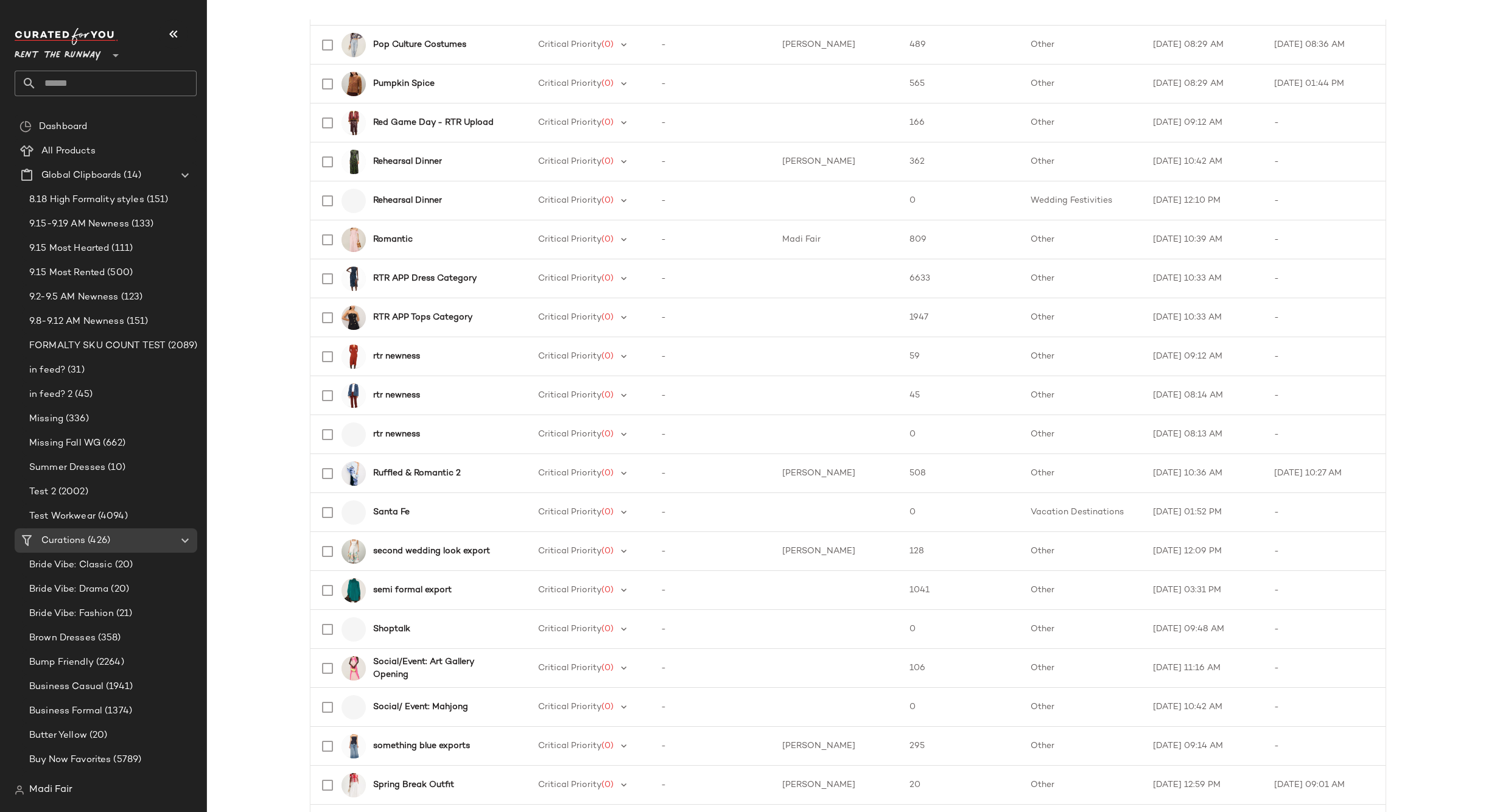
scroll to position [548, 0]
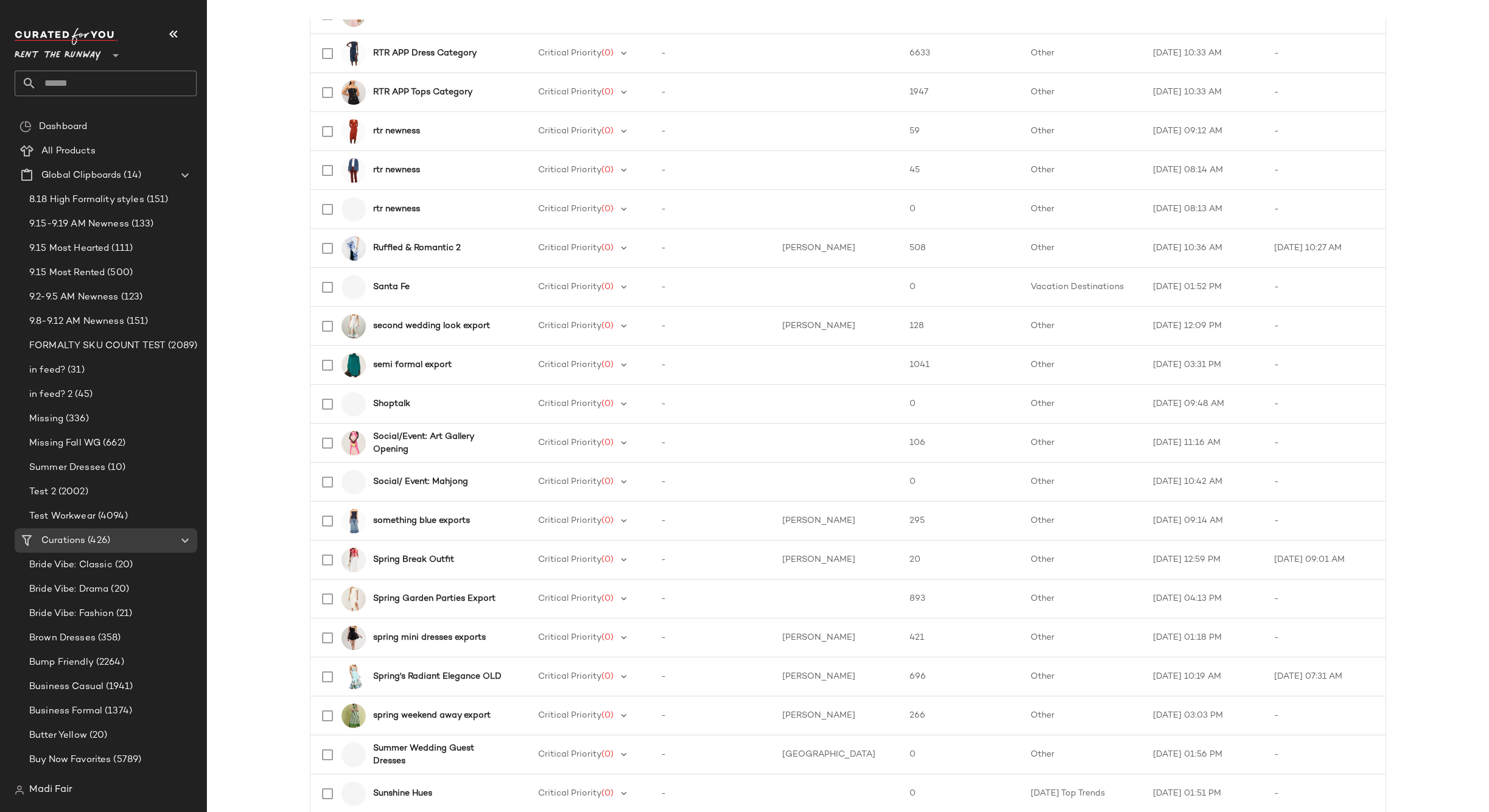
scroll to position [669, 0]
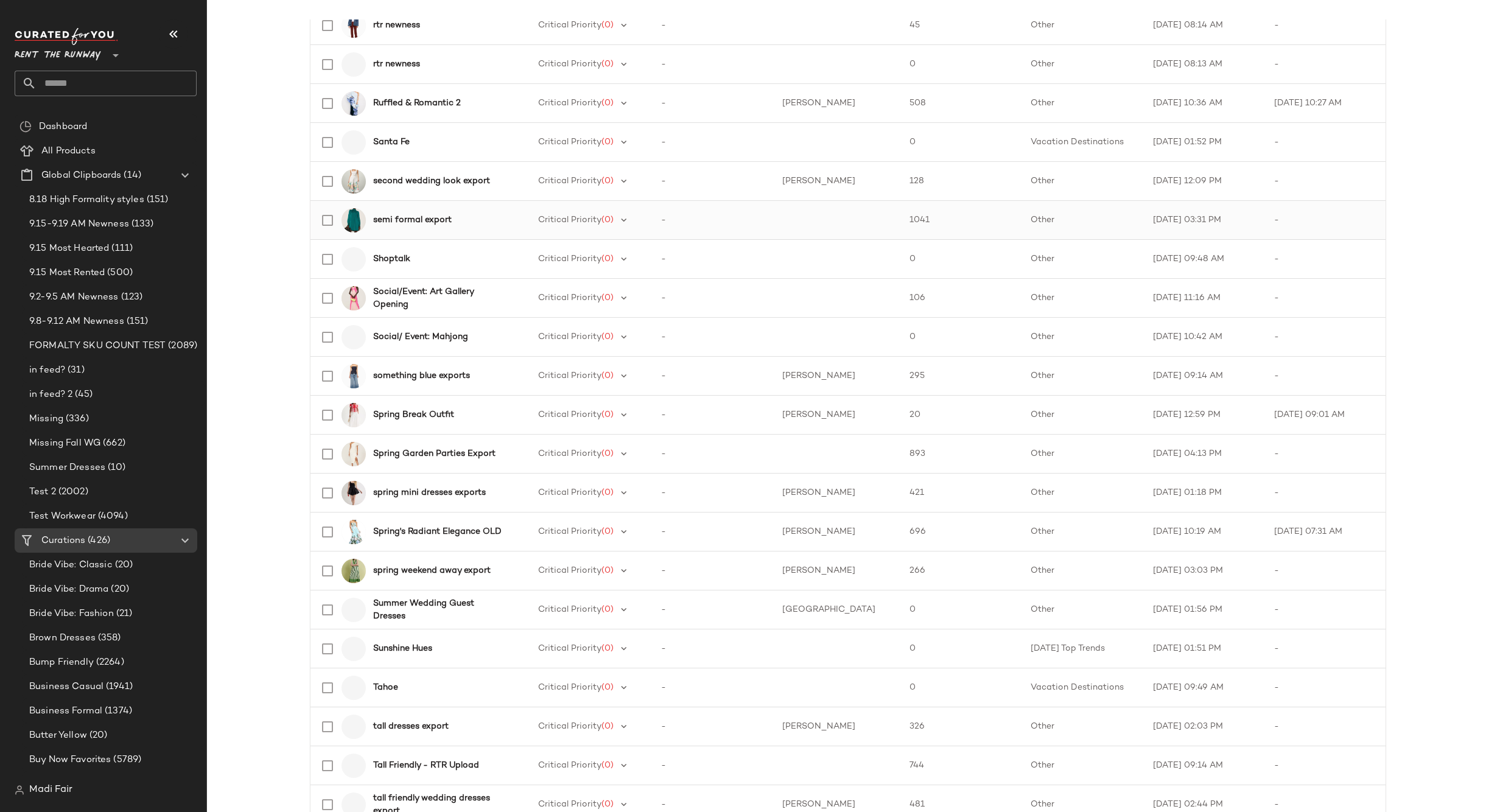
scroll to position [852, 0]
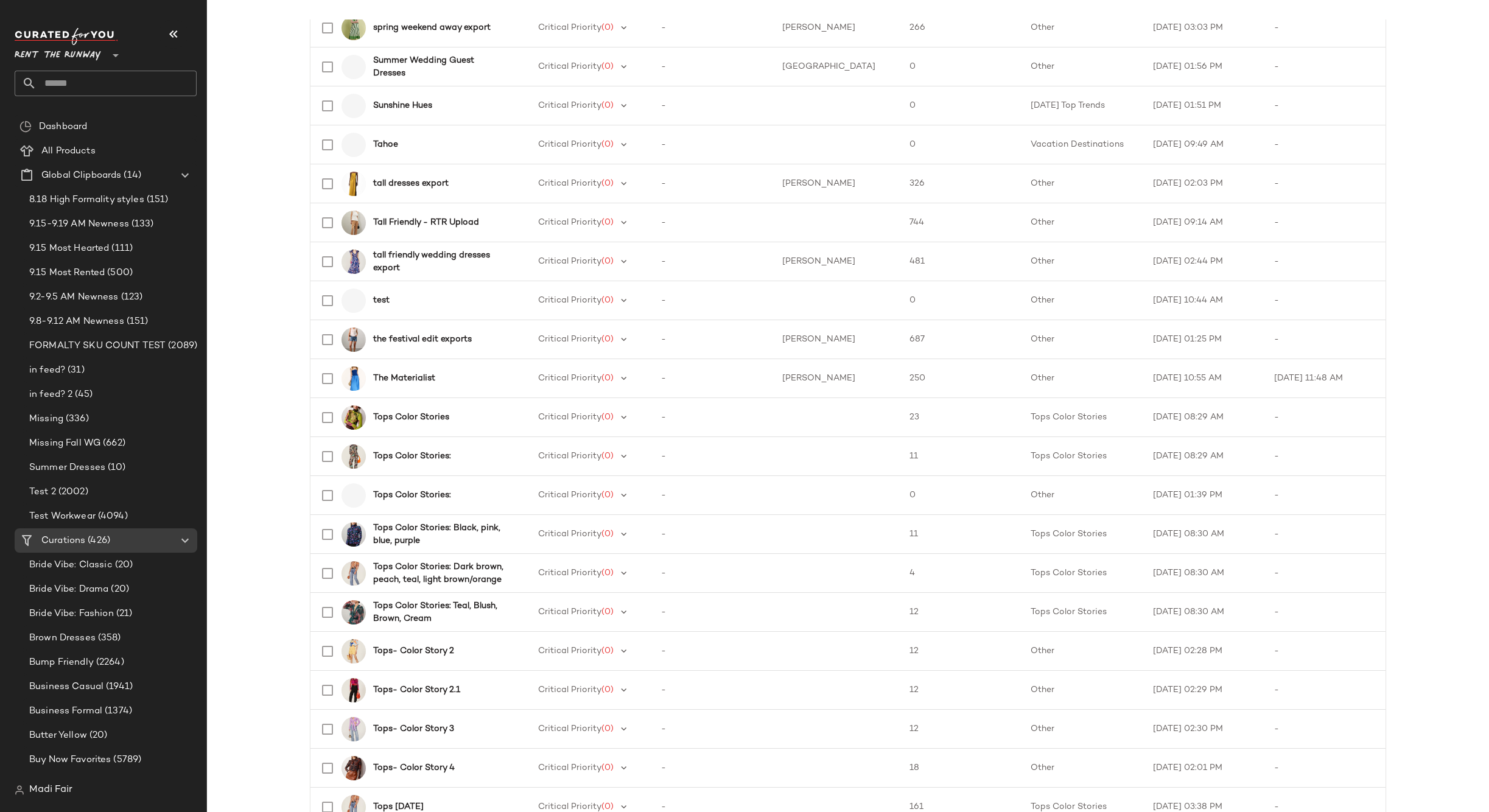
scroll to position [1425, 0]
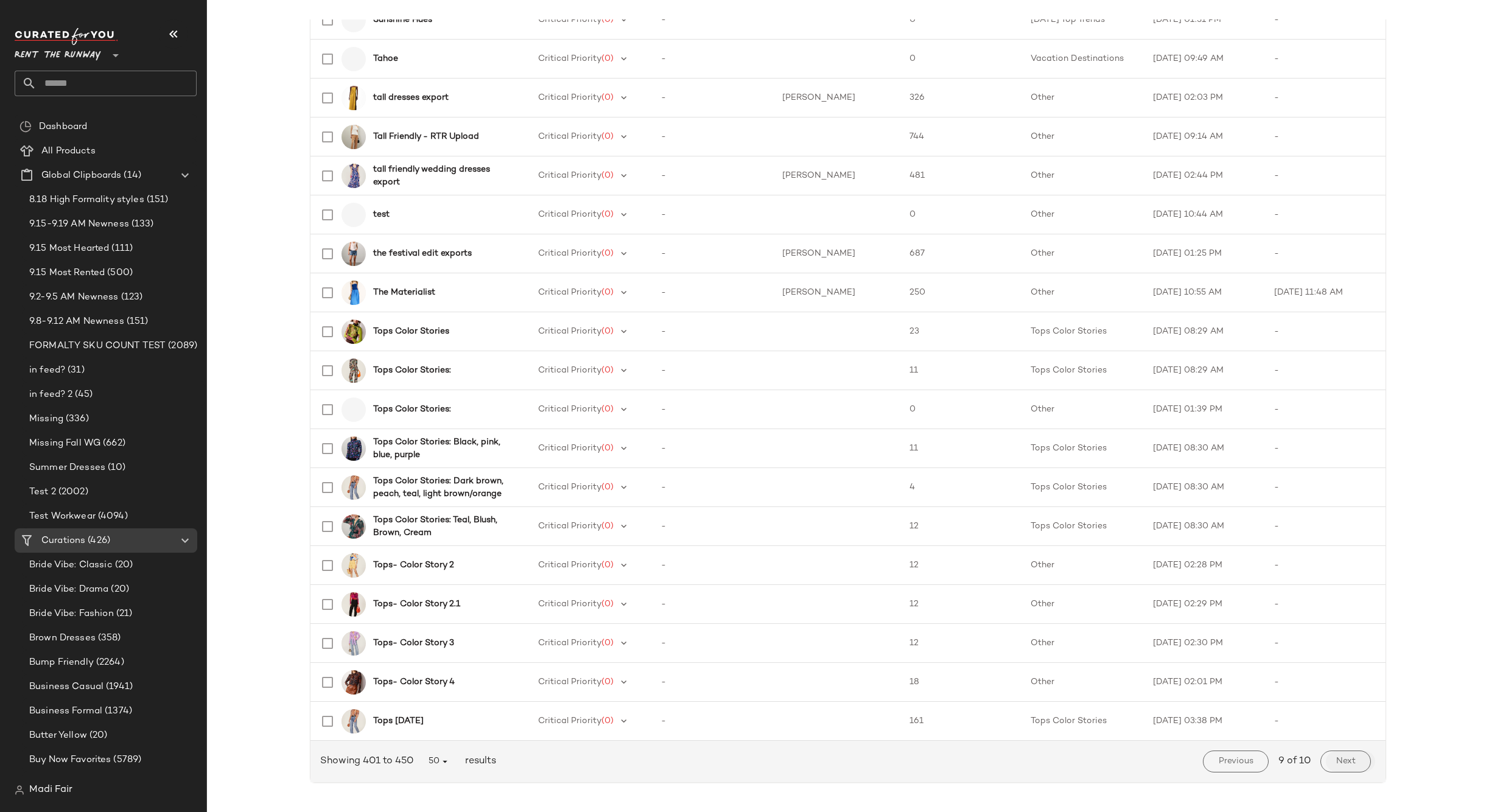
click at [1336, 766] on span "Next" at bounding box center [1346, 761] width 20 height 10
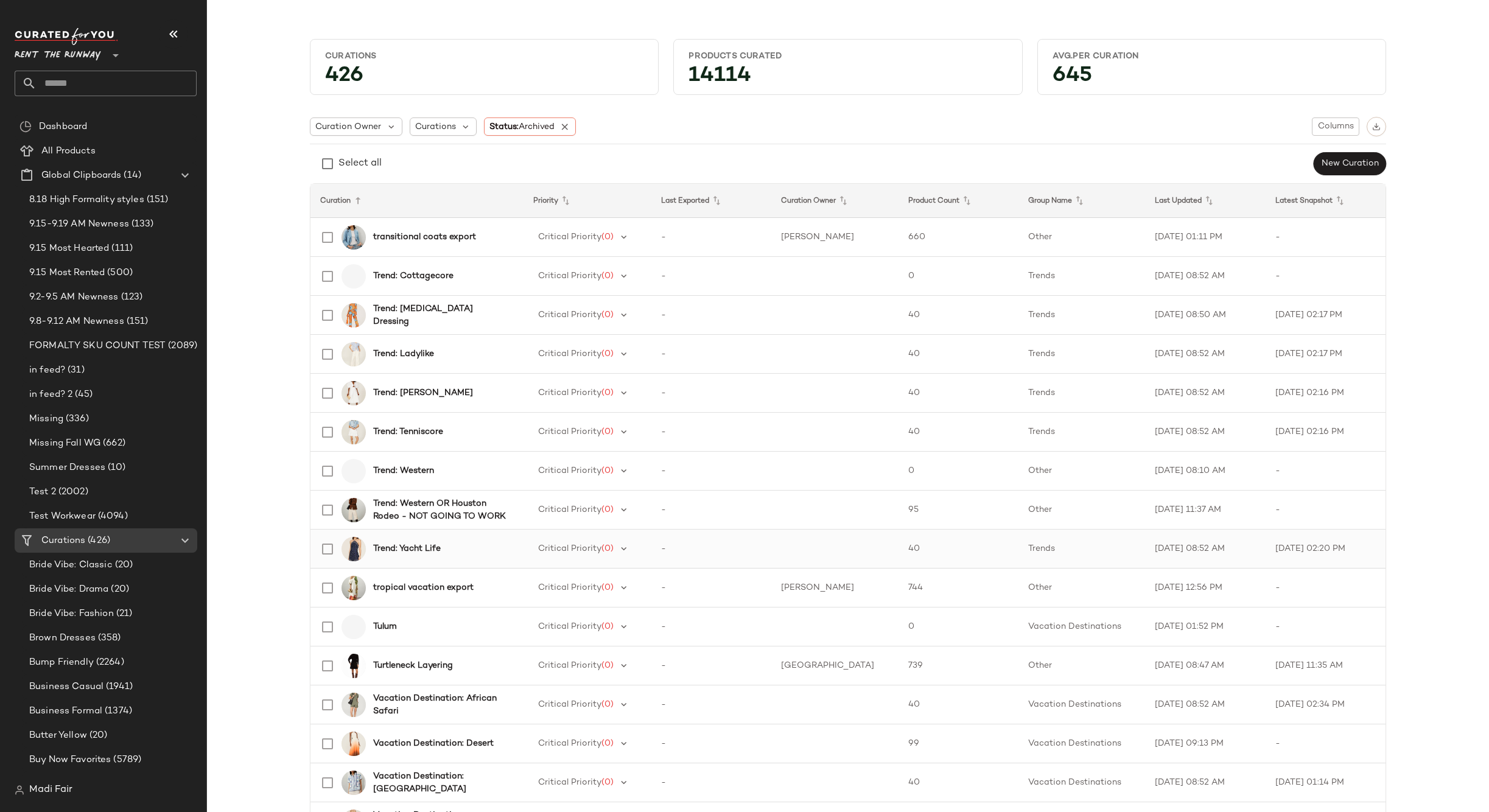
scroll to position [61, 0]
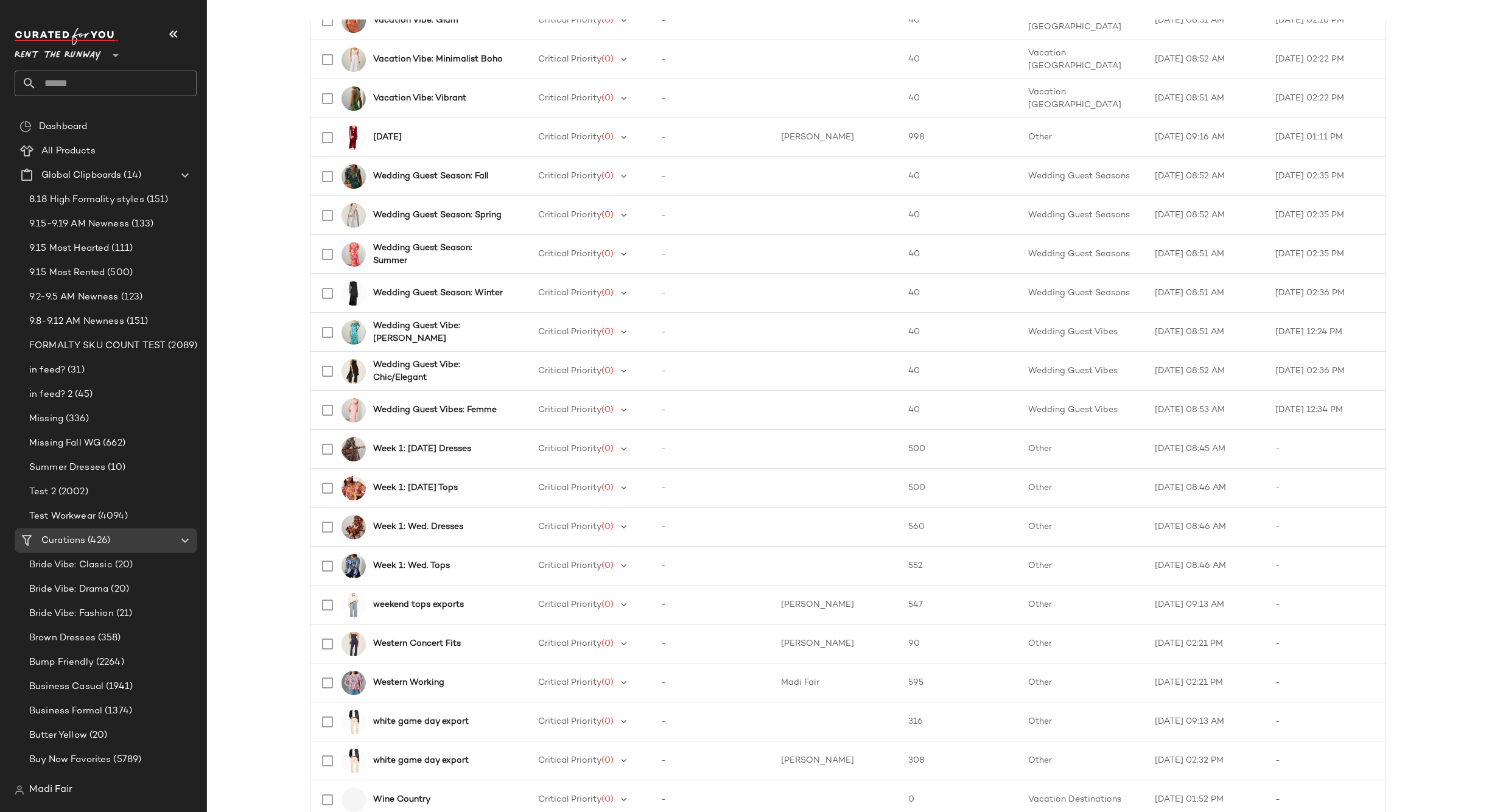
scroll to position [1157, 0]
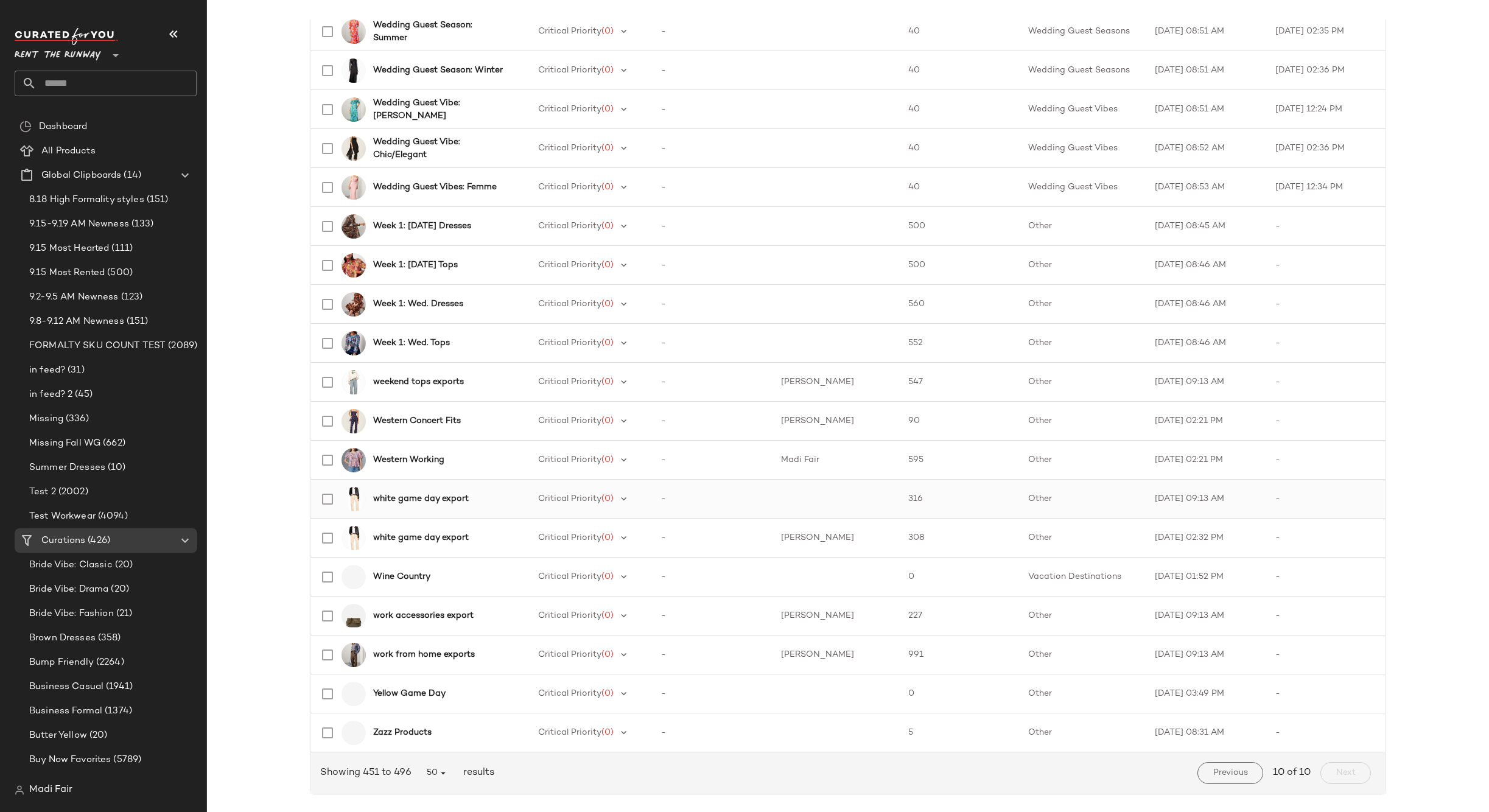
scroll to position [1269, 0]
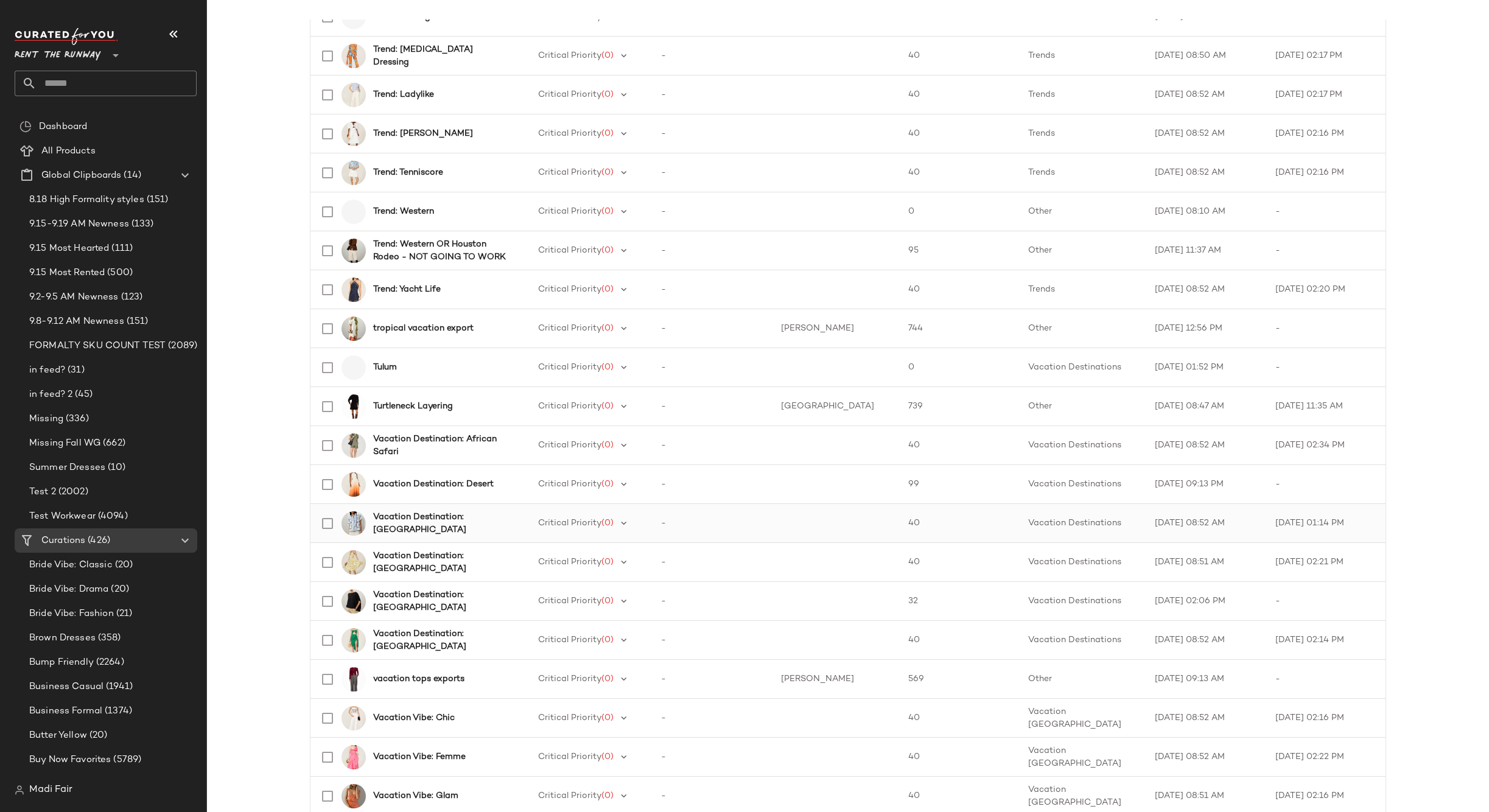
scroll to position [174, 0]
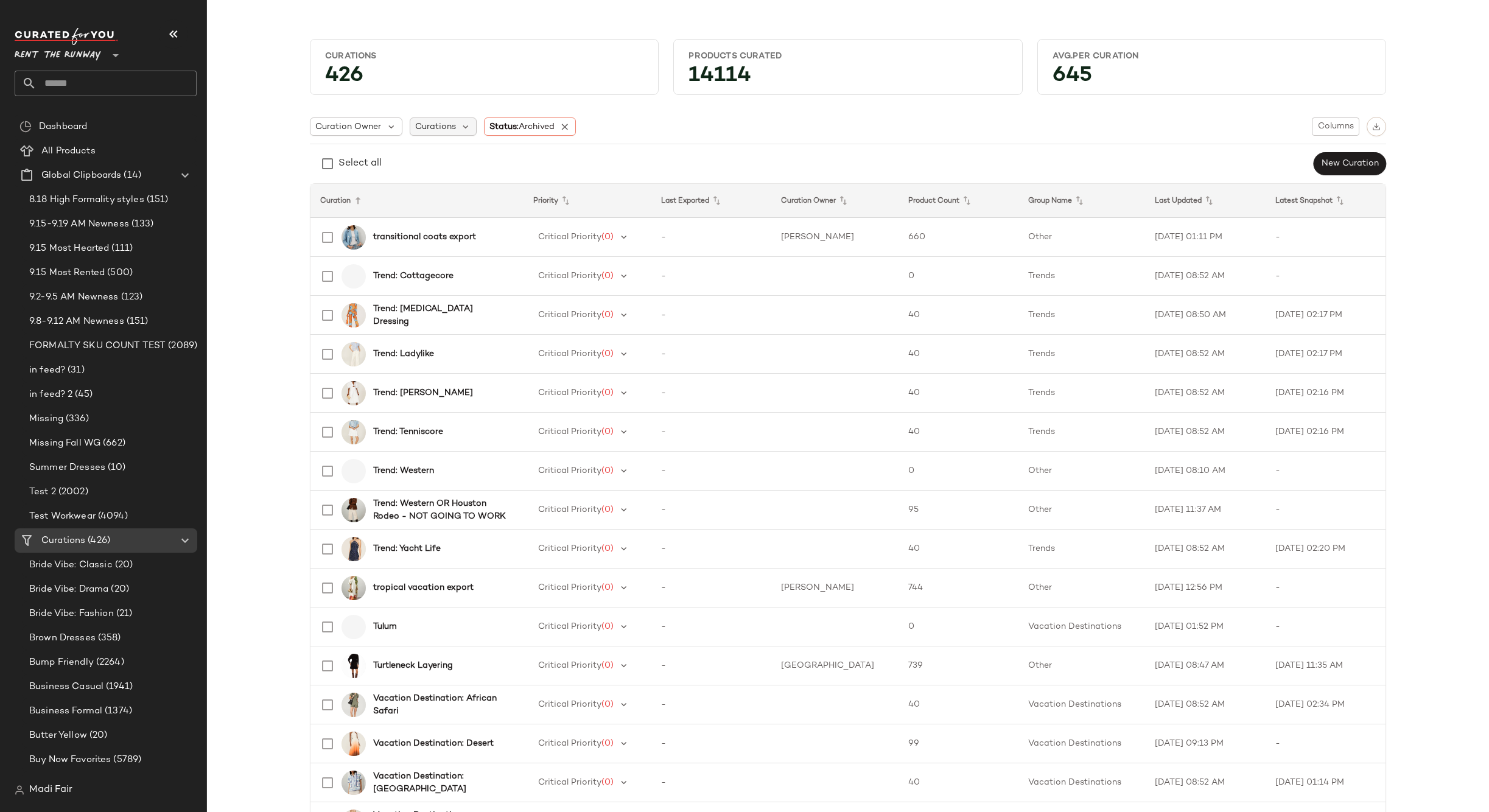
click at [464, 133] on div "Curations" at bounding box center [443, 126] width 68 height 19
click at [472, 165] on input "text" at bounding box center [481, 160] width 133 height 19
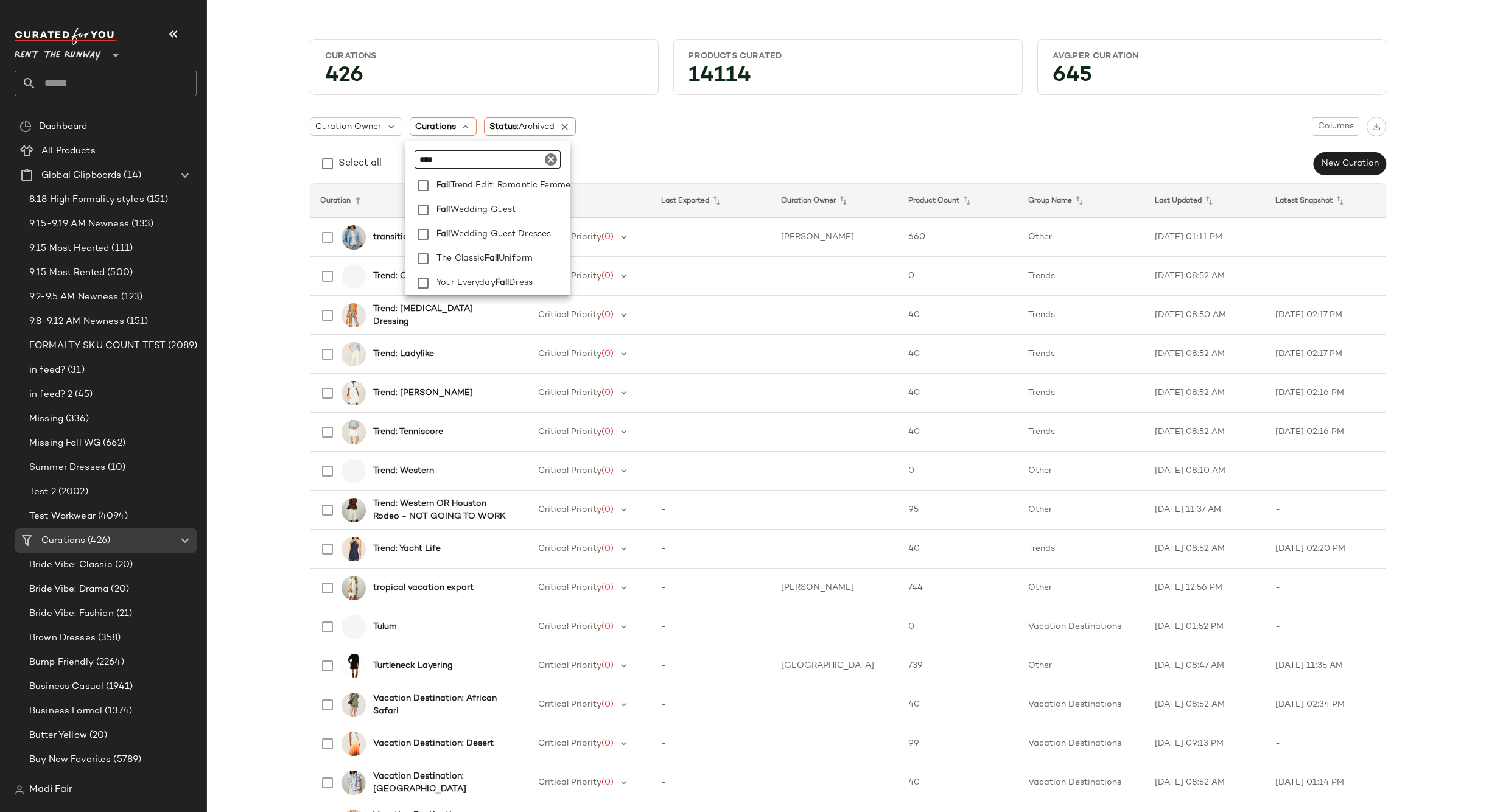
click at [561, 150] on input "****" at bounding box center [487, 160] width 146 height 19
type input "****"
click at [565, 132] on icon at bounding box center [565, 126] width 11 height 11
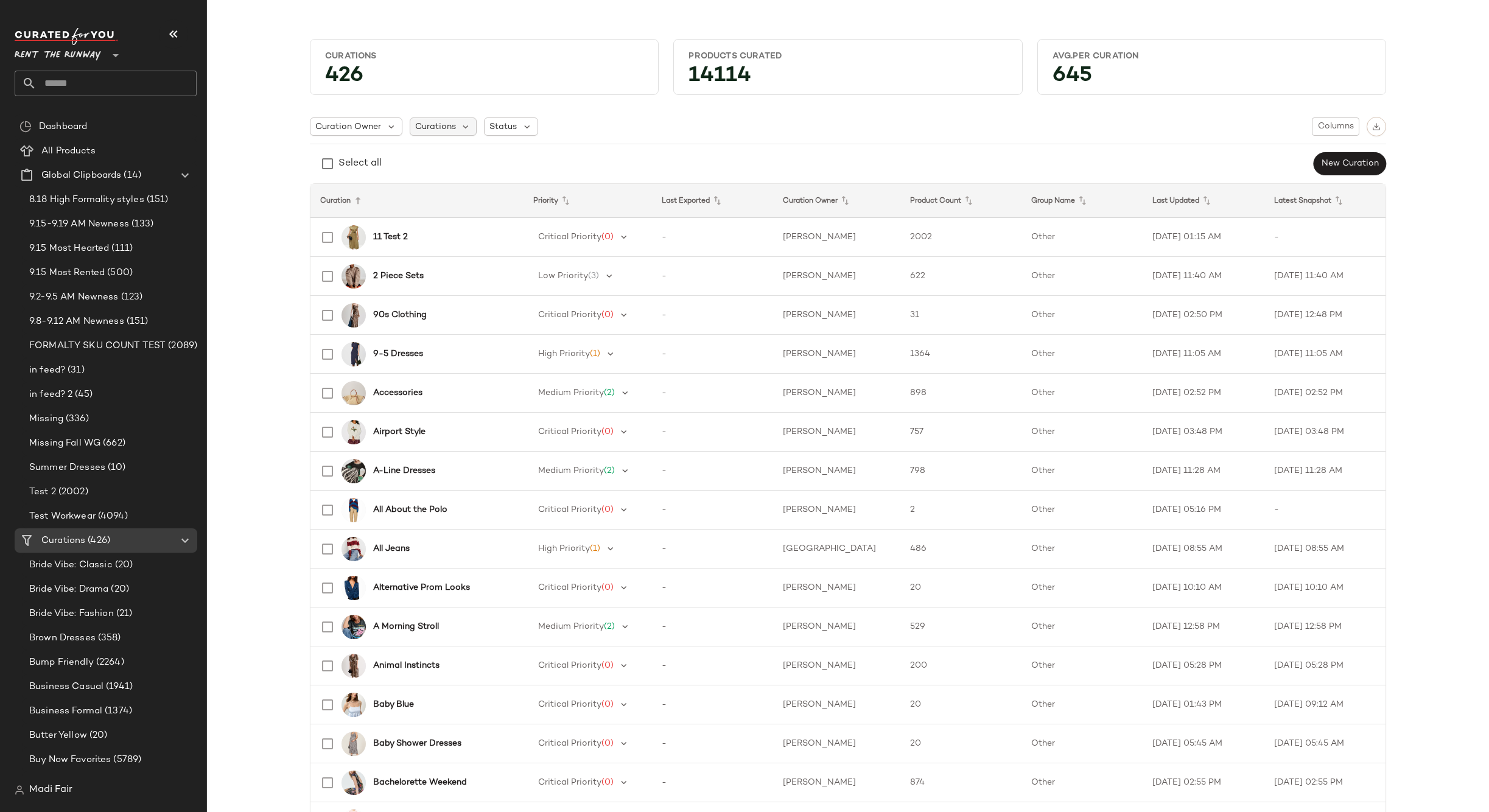
click at [450, 131] on span "Curations" at bounding box center [435, 126] width 41 height 13
click at [460, 158] on input "****" at bounding box center [487, 160] width 146 height 19
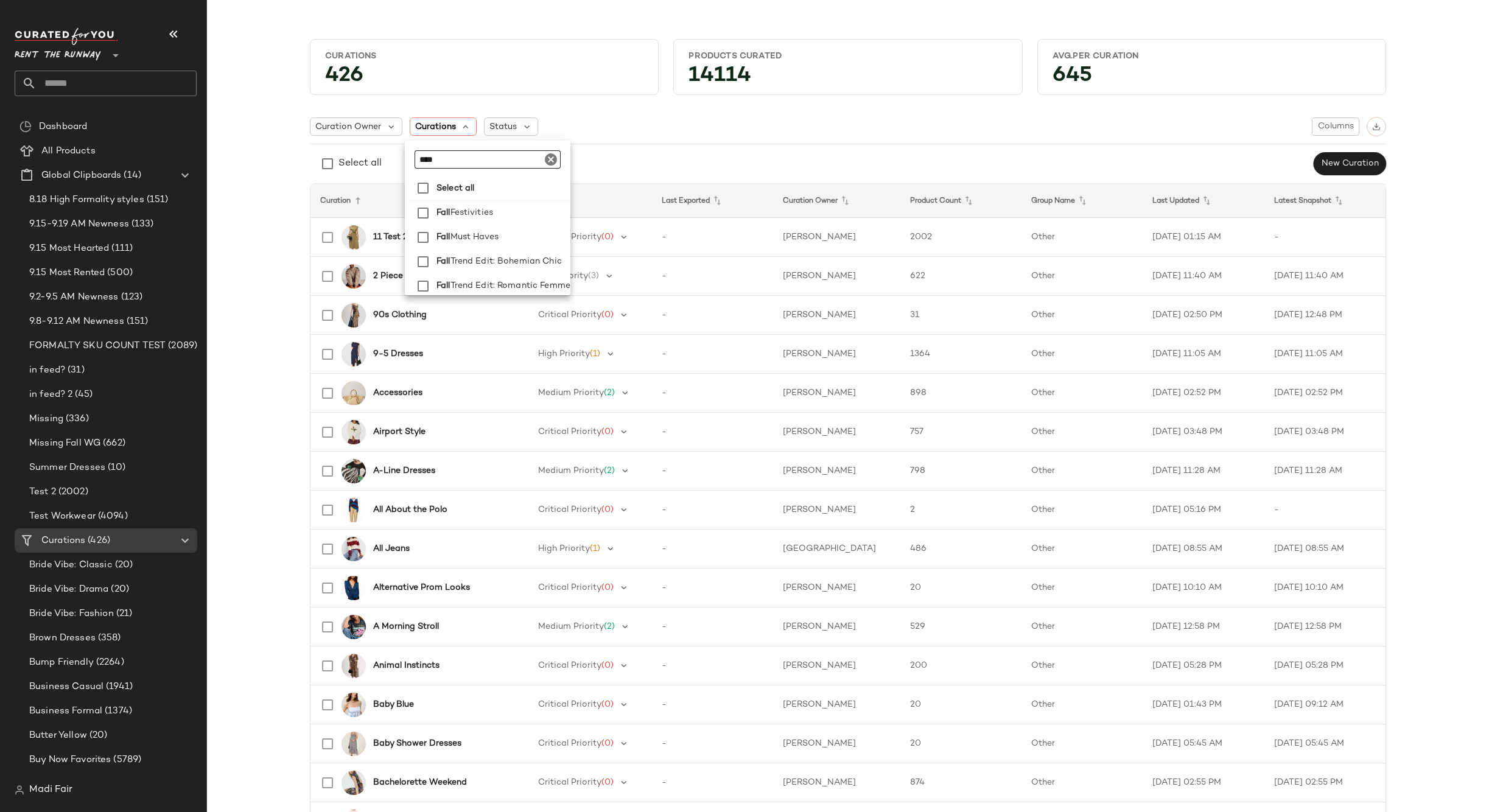
drag, startPoint x: 443, startPoint y: 160, endPoint x: 415, endPoint y: 160, distance: 28.0
click at [415, 160] on input "****" at bounding box center [487, 160] width 146 height 19
type input "***"
click at [564, 235] on label "Lay ered Outfit Ideas" at bounding box center [530, 238] width 197 height 25
click at [674, 167] on div "Select all New Curation" at bounding box center [848, 164] width 1076 height 25
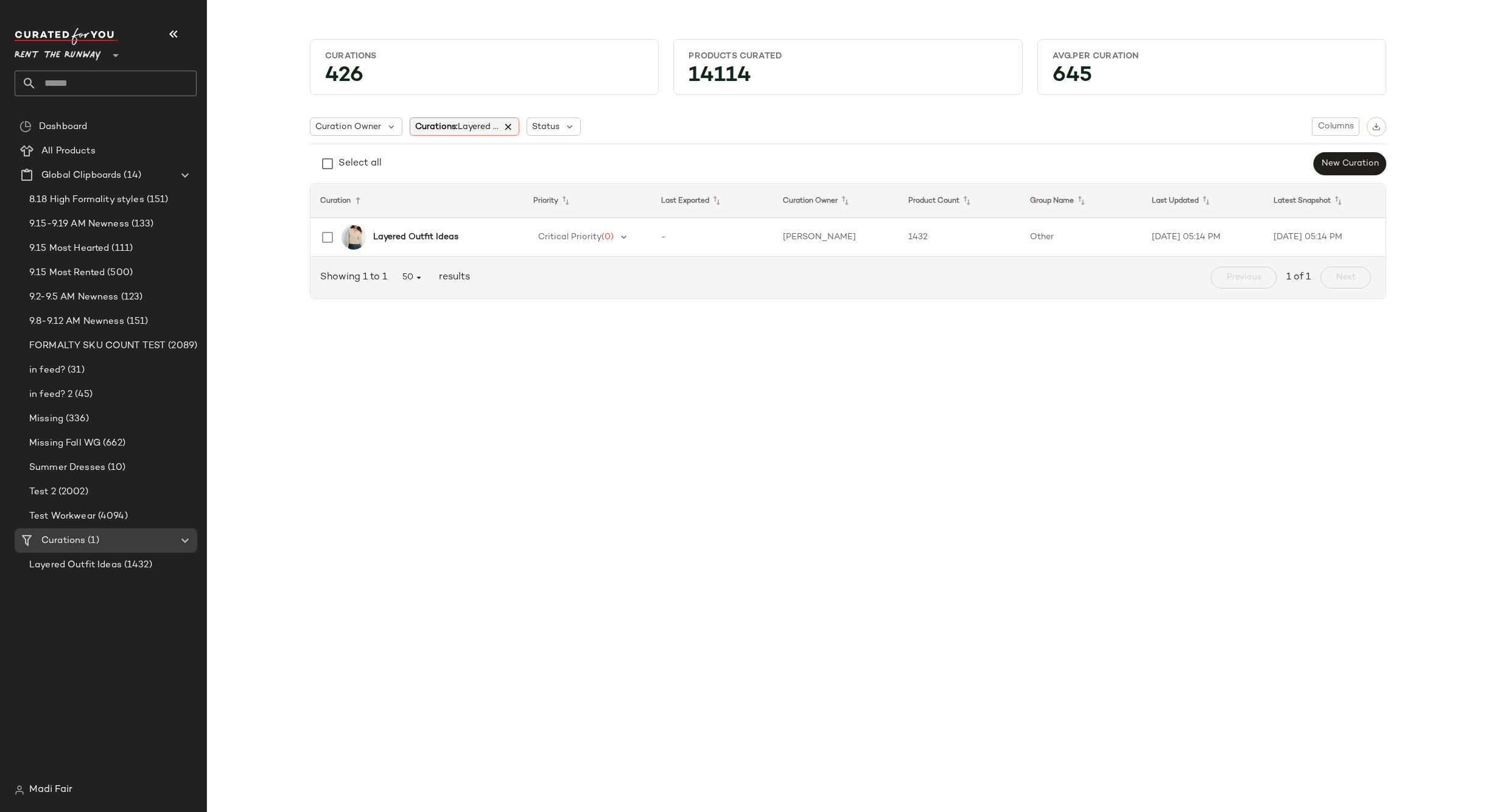
click at [506, 123] on icon at bounding box center [509, 126] width 11 height 11
